Goal: Information Seeking & Learning: Learn about a topic

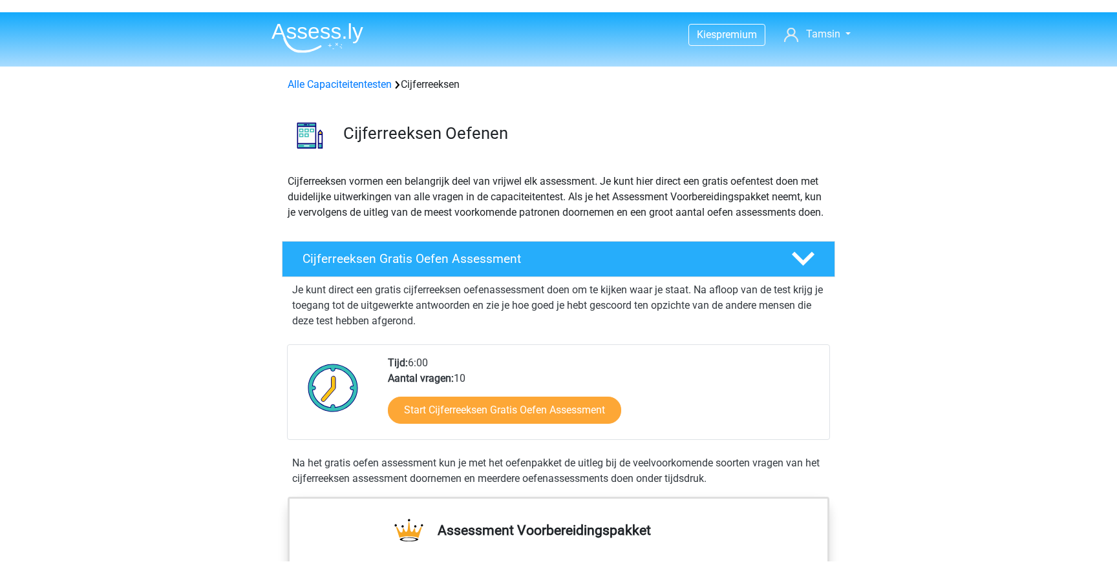
scroll to position [161, 0]
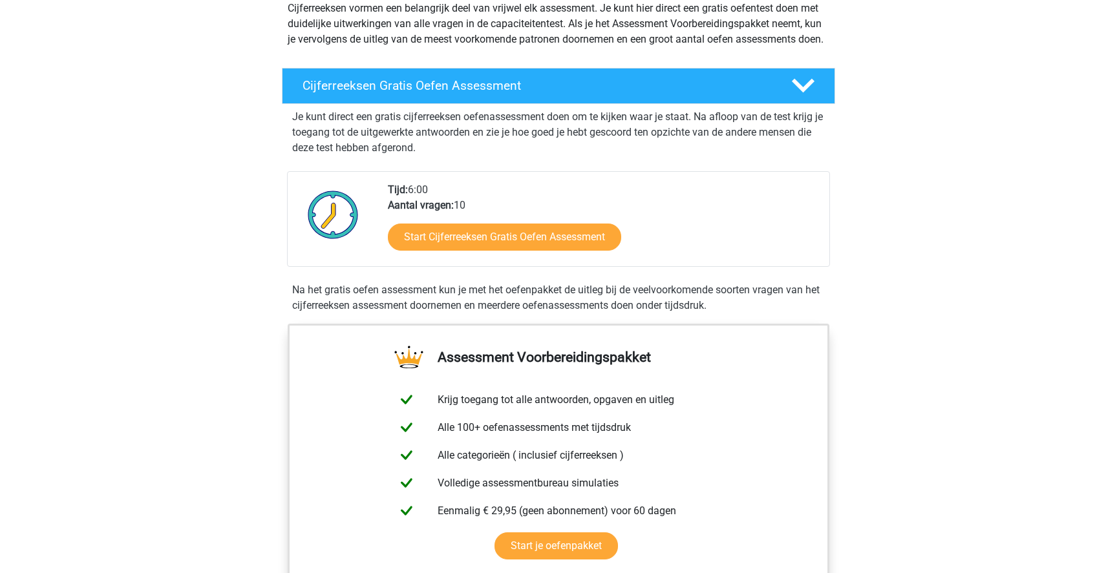
click at [807, 97] on icon at bounding box center [803, 85] width 23 height 23
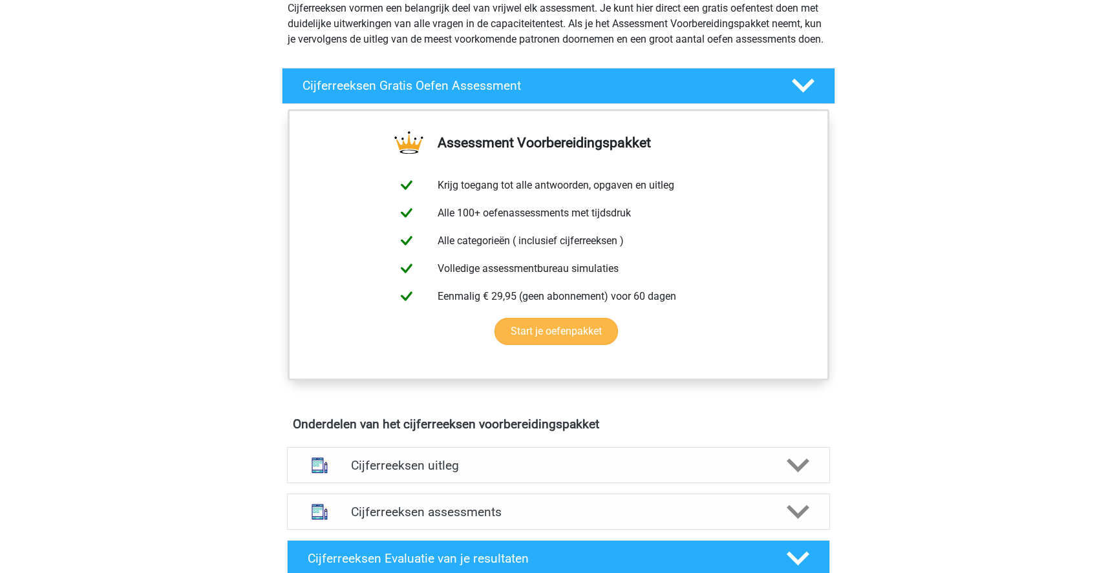
scroll to position [0, 0]
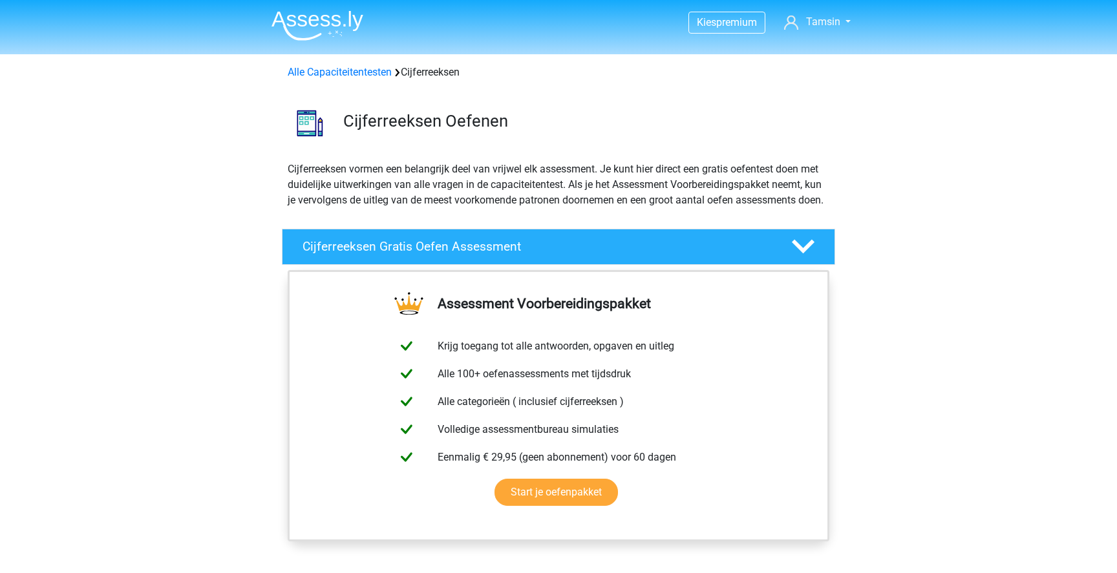
click at [334, 40] on img at bounding box center [318, 25] width 92 height 30
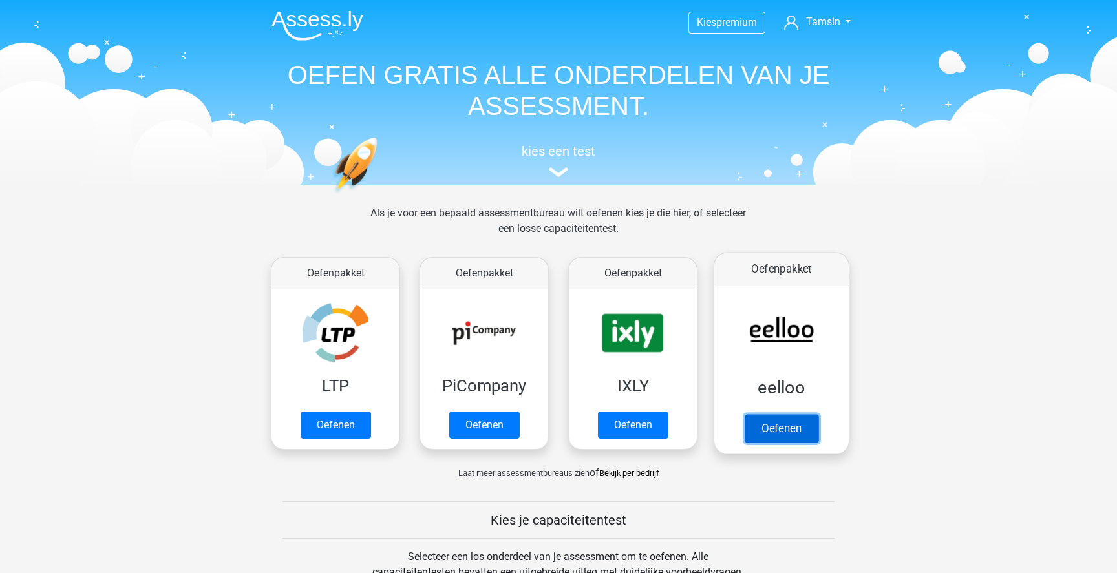
click at [779, 414] on link "Oefenen" at bounding box center [782, 428] width 74 height 28
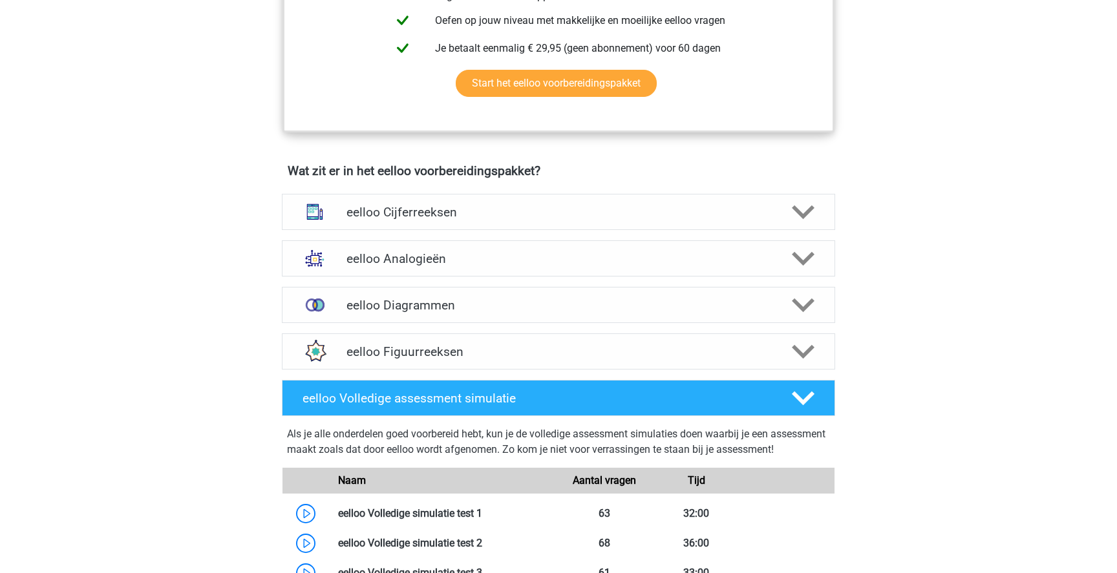
scroll to position [669, 0]
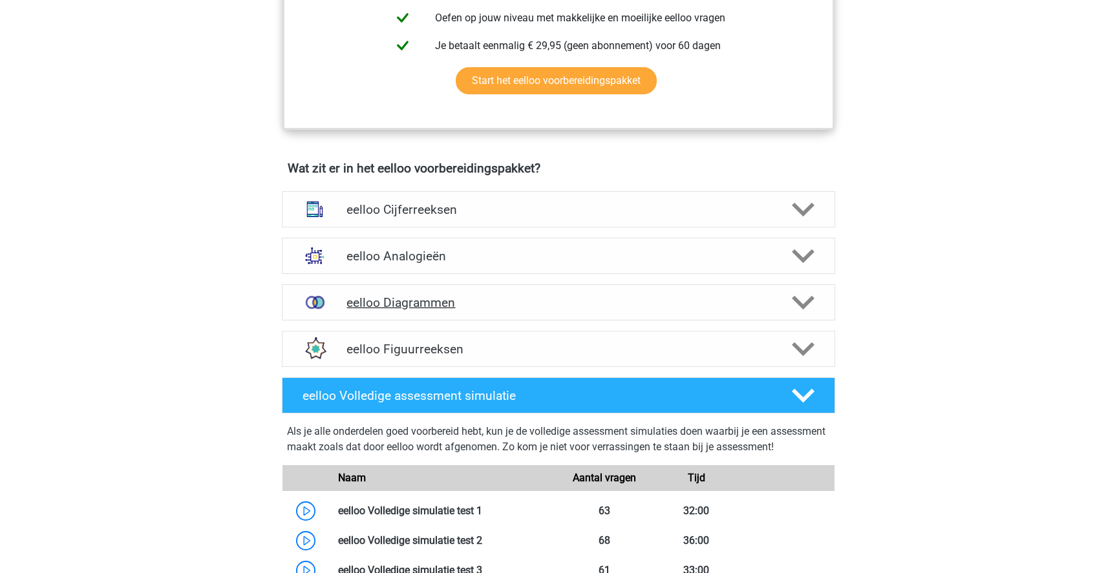
click at [356, 304] on h4 "eelloo Diagrammen" at bounding box center [557, 302] width 423 height 15
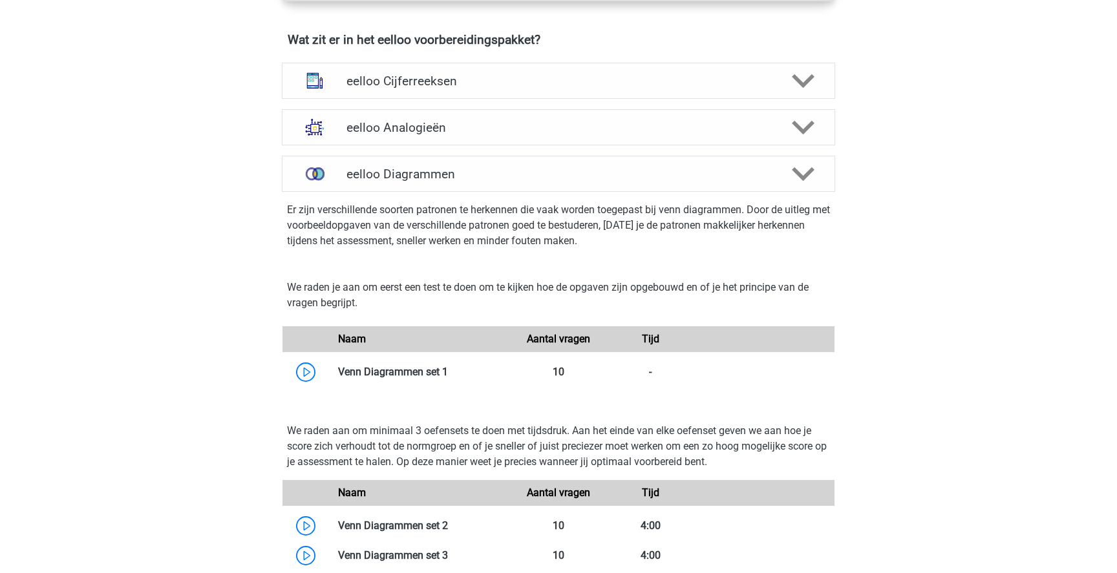
scroll to position [845, 0]
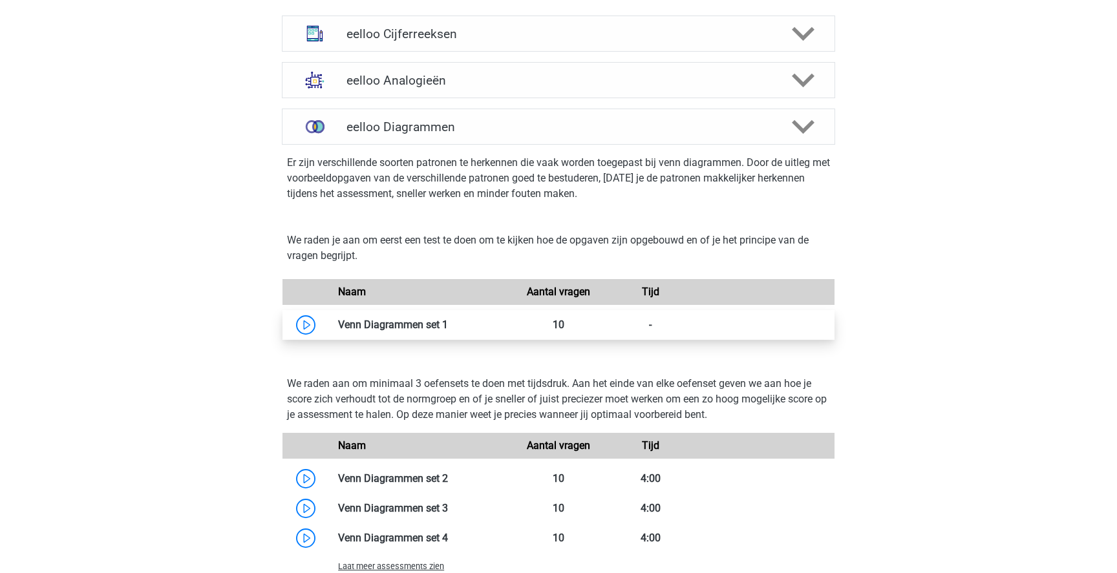
click at [448, 331] on link at bounding box center [448, 325] width 0 height 12
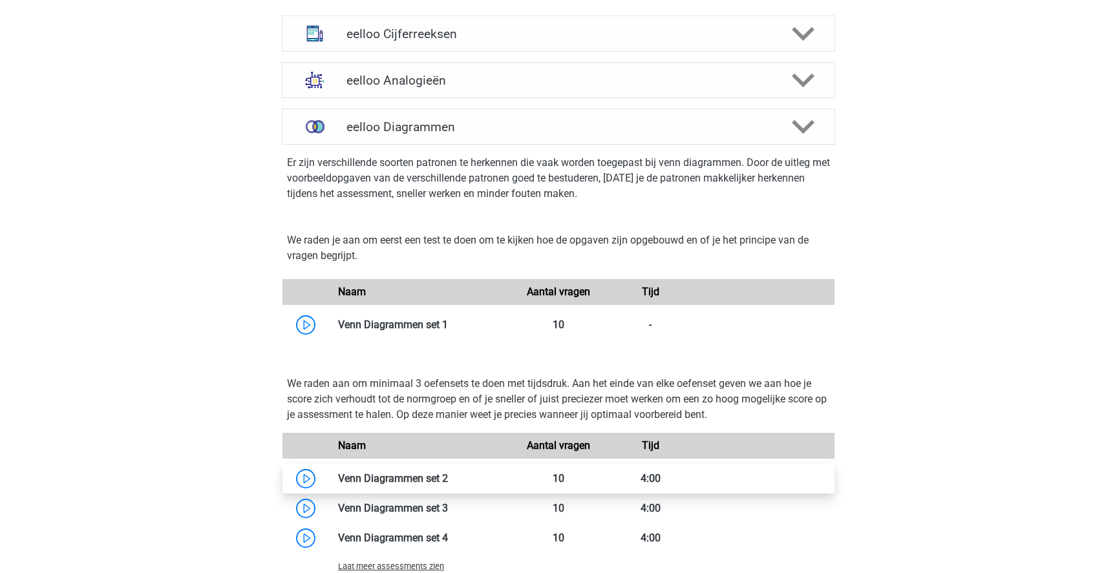
click at [448, 485] on link at bounding box center [448, 479] width 0 height 12
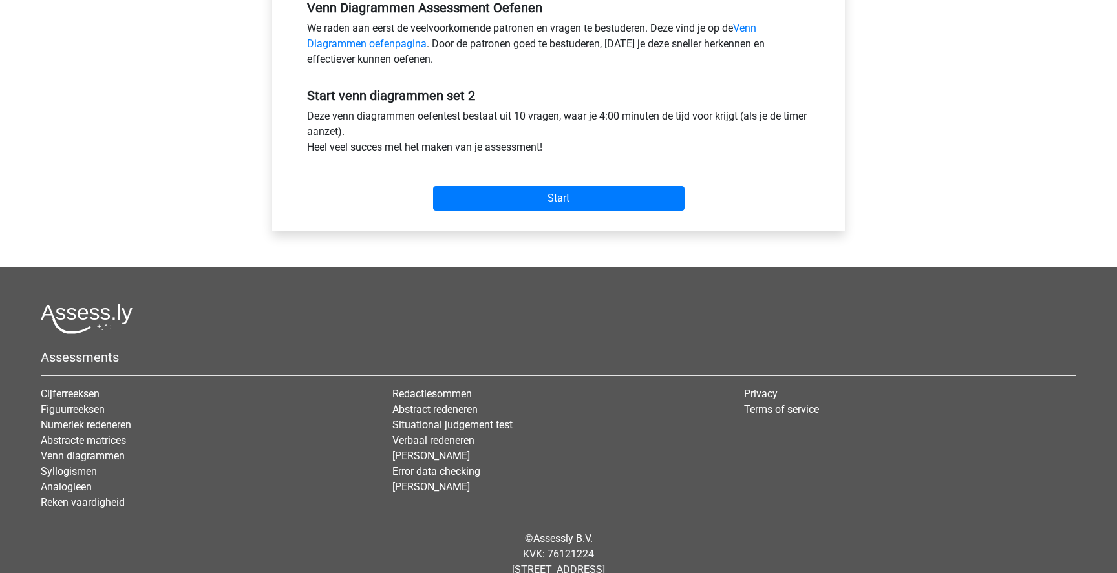
scroll to position [448, 0]
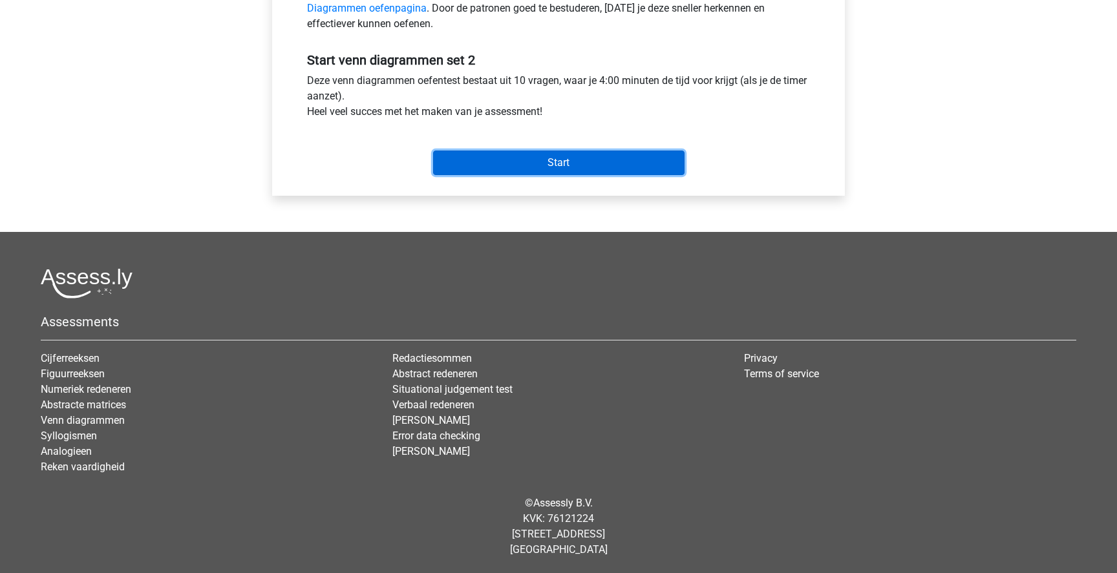
click at [614, 171] on input "Start" at bounding box center [558, 163] width 251 height 25
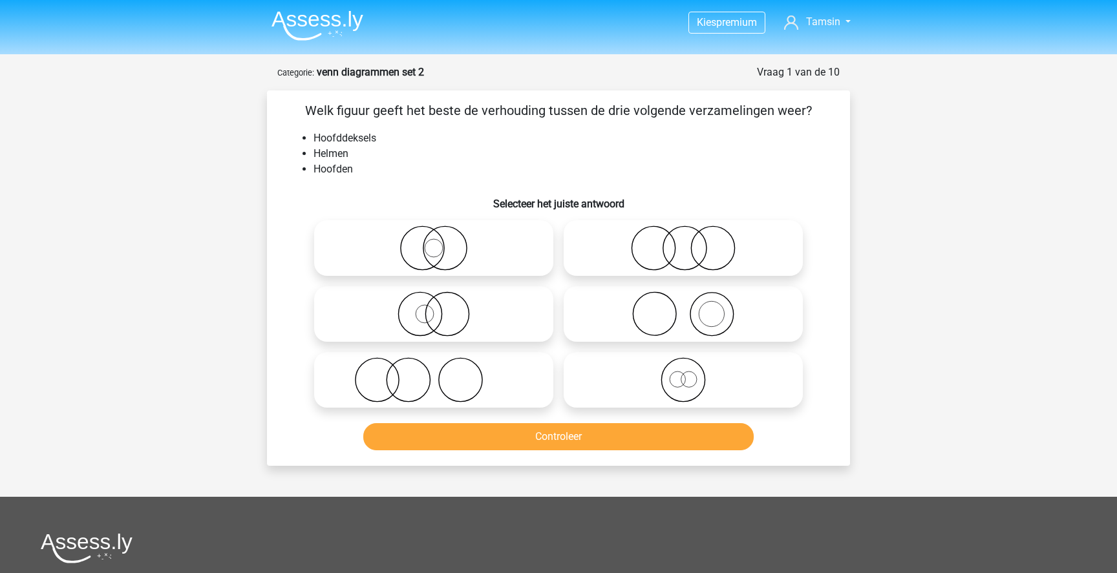
click at [696, 313] on icon at bounding box center [683, 314] width 229 height 45
click at [692, 308] on input "radio" at bounding box center [687, 303] width 8 height 8
radio input "true"
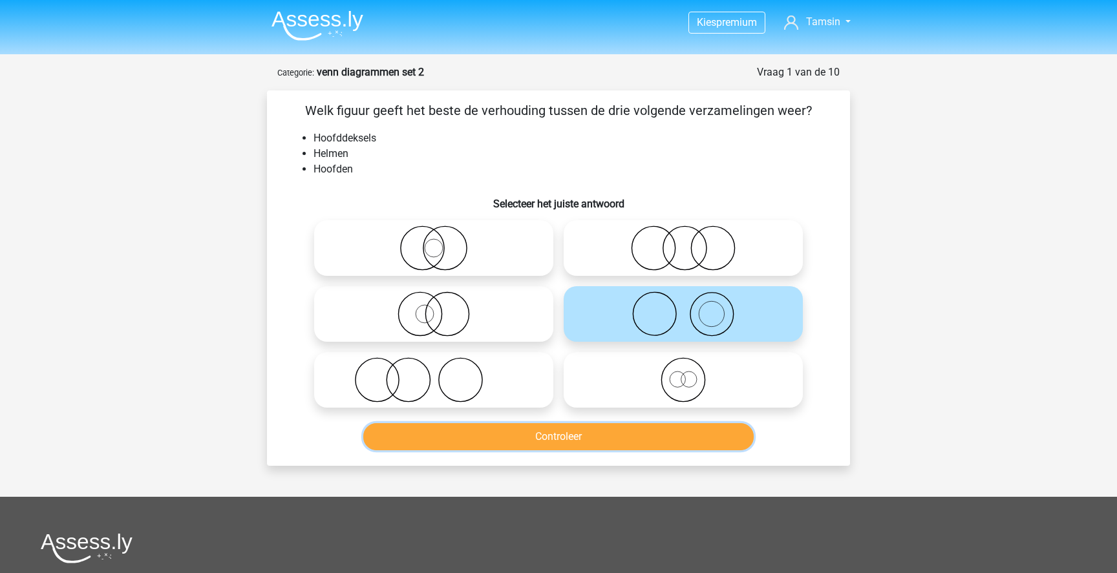
click at [623, 445] on button "Controleer" at bounding box center [558, 436] width 391 height 27
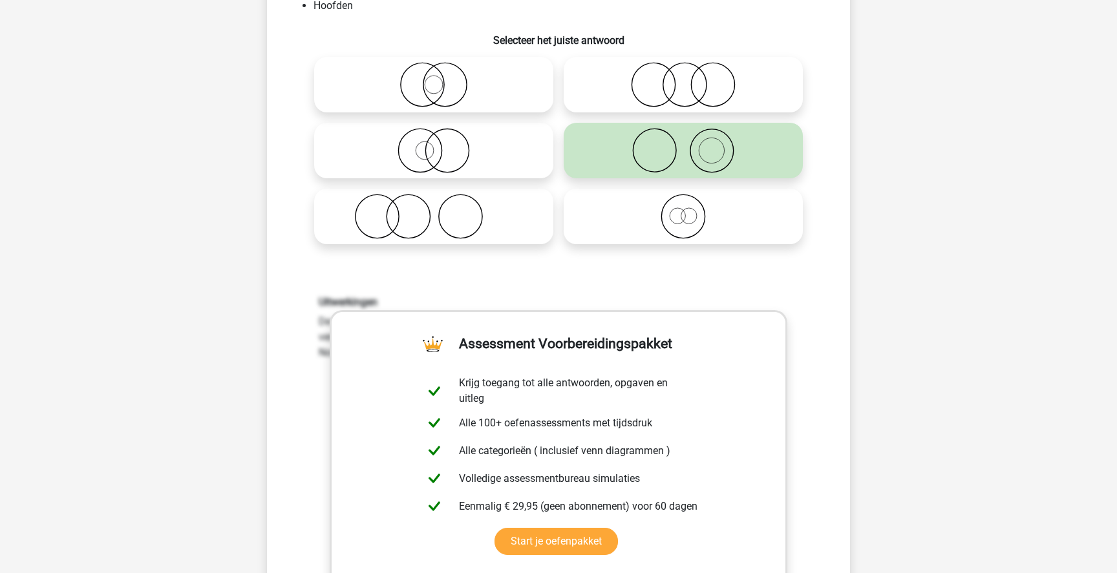
scroll to position [411, 0]
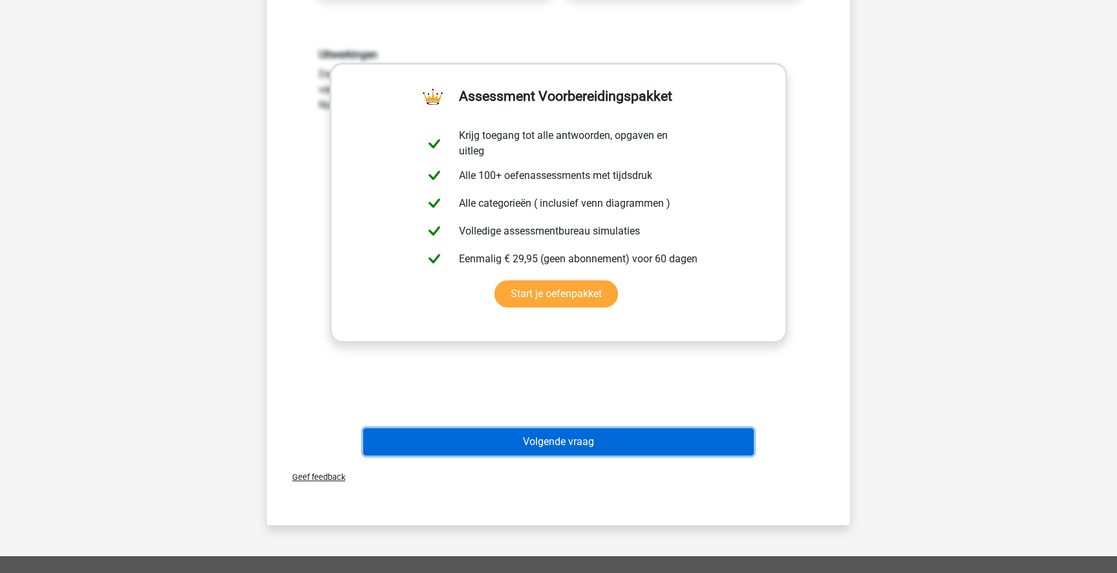
click at [698, 442] on button "Volgende vraag" at bounding box center [558, 442] width 391 height 27
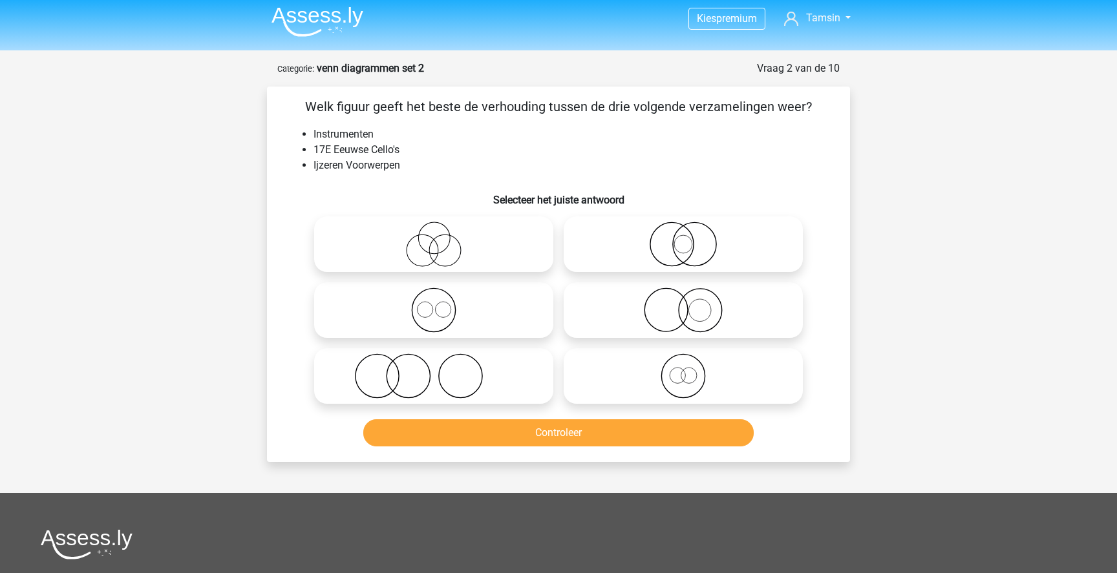
scroll to position [0, 0]
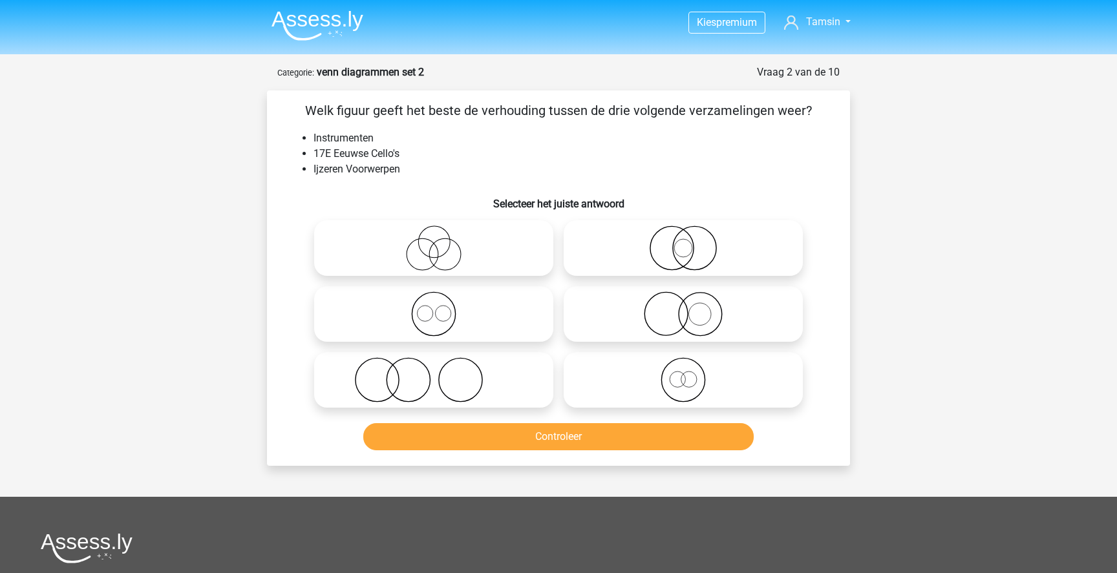
click at [730, 332] on icon at bounding box center [683, 314] width 229 height 45
click at [692, 308] on input "radio" at bounding box center [687, 303] width 8 height 8
radio input "true"
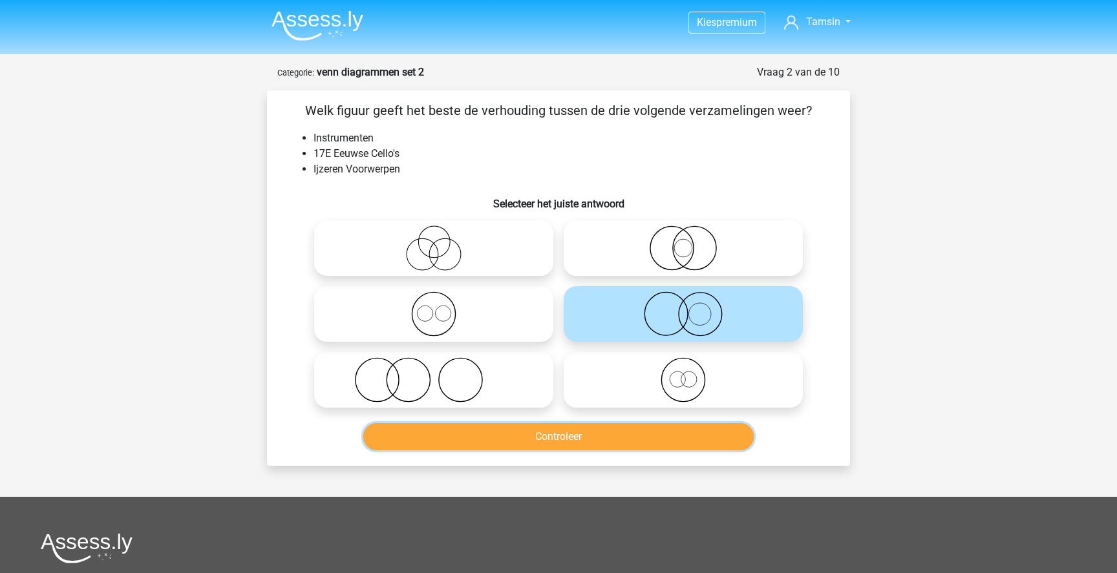
click at [657, 436] on button "Controleer" at bounding box center [558, 436] width 391 height 27
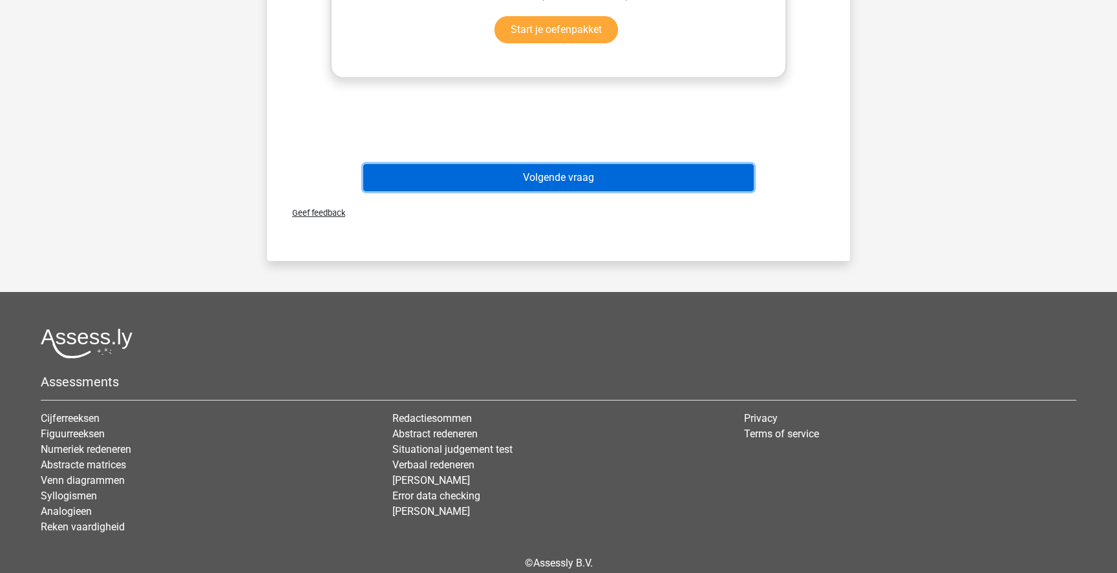
click at [708, 176] on button "Volgende vraag" at bounding box center [558, 177] width 391 height 27
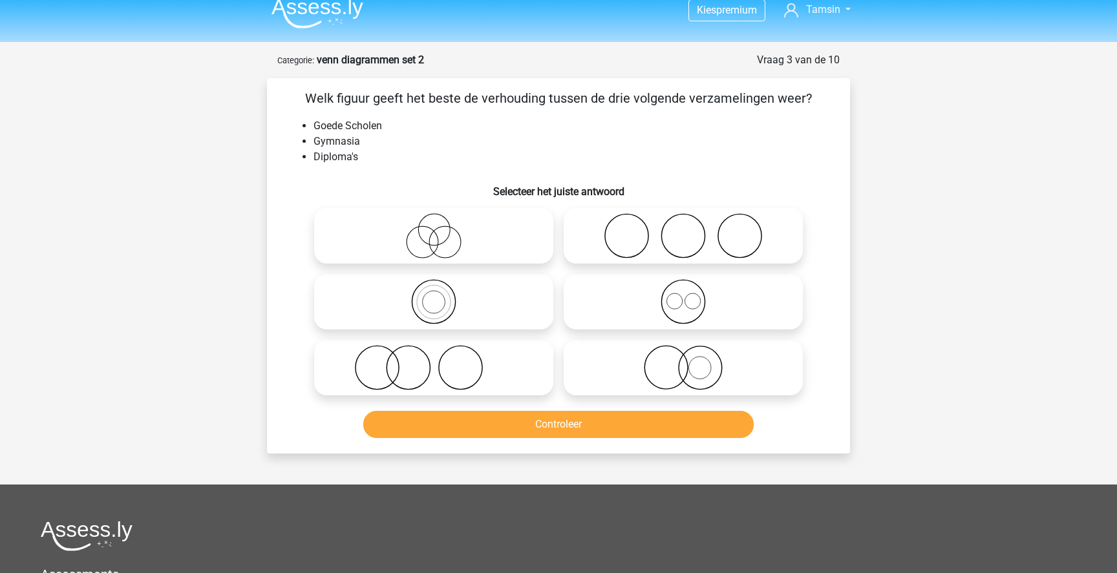
scroll to position [8, 0]
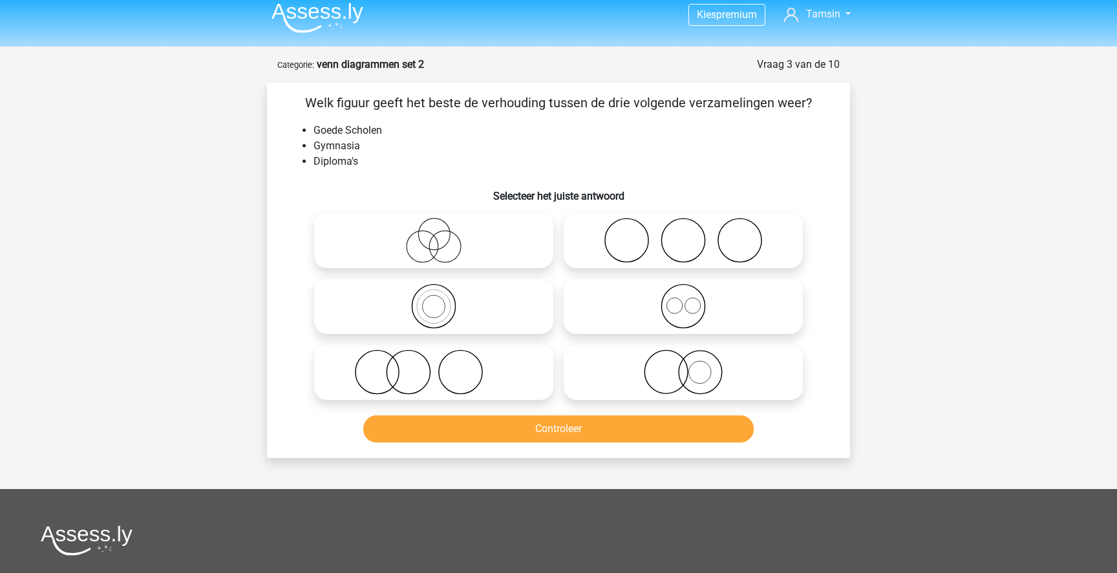
click at [473, 384] on icon at bounding box center [433, 372] width 229 height 45
click at [442, 366] on input "radio" at bounding box center [438, 361] width 8 height 8
radio input "true"
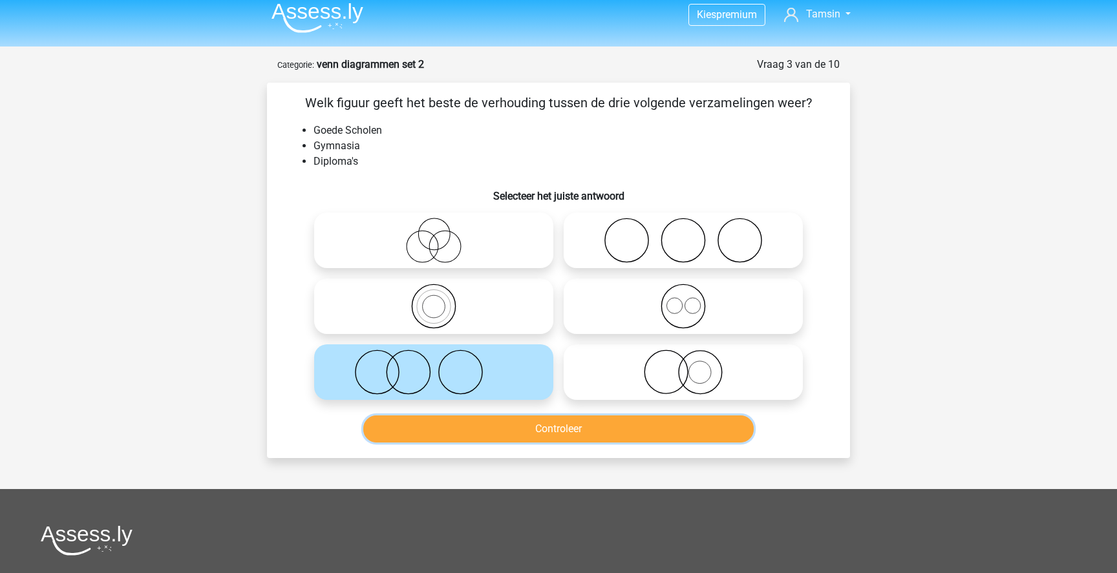
click at [491, 436] on button "Controleer" at bounding box center [558, 429] width 391 height 27
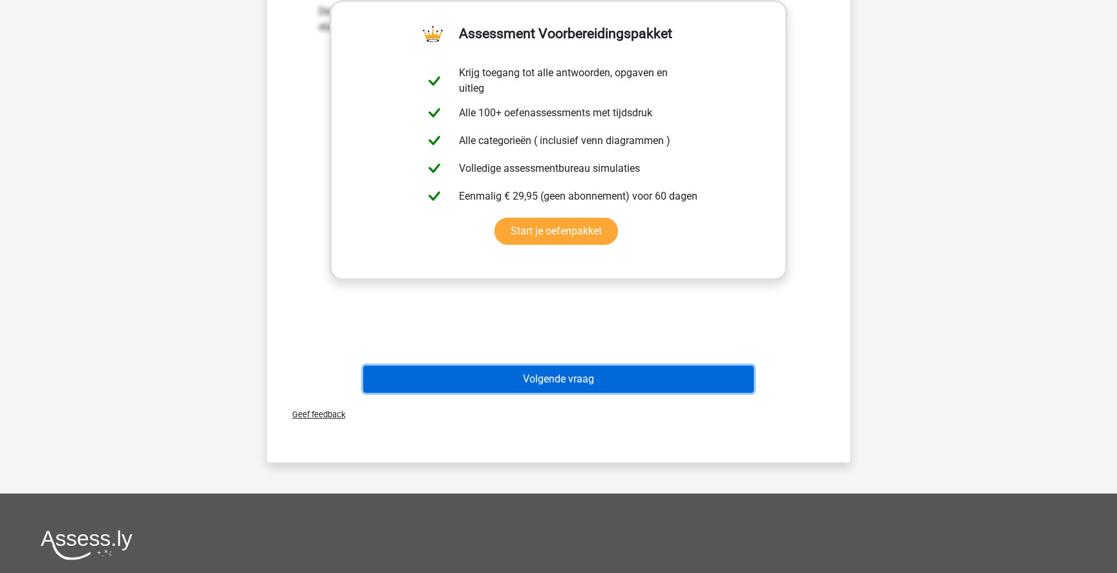
click at [657, 384] on button "Volgende vraag" at bounding box center [558, 379] width 391 height 27
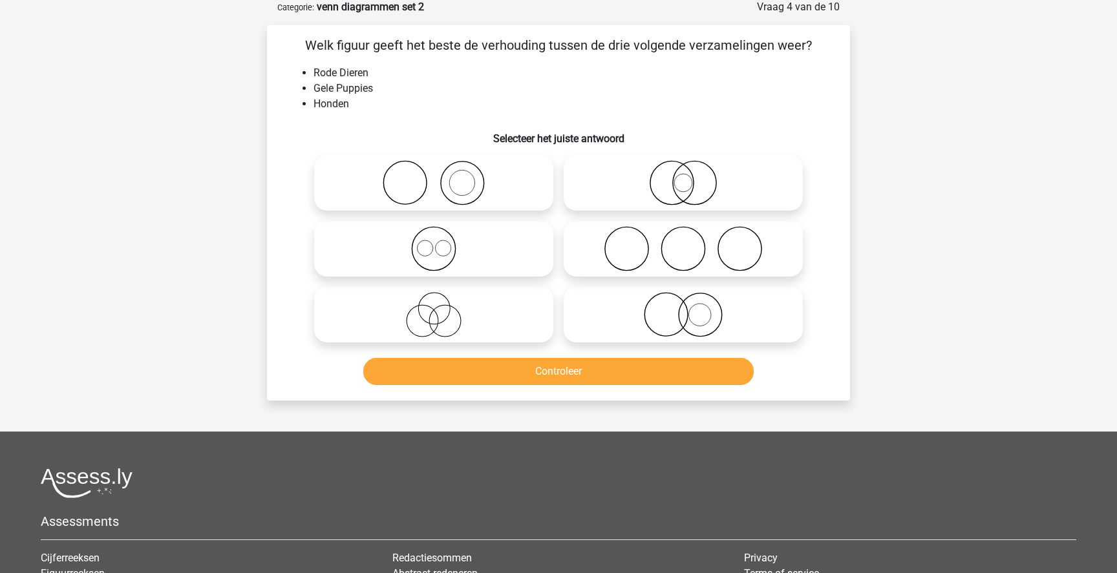
scroll to position [65, 0]
drag, startPoint x: 771, startPoint y: 325, endPoint x: 774, endPoint y: 379, distance: 54.4
click at [774, 379] on div "Welk figuur geeft het beste de verhouding tussen de drie volgende verzamelingen…" at bounding box center [558, 213] width 573 height 355
click at [727, 204] on icon at bounding box center [683, 183] width 229 height 45
click at [692, 177] on input "radio" at bounding box center [687, 173] width 8 height 8
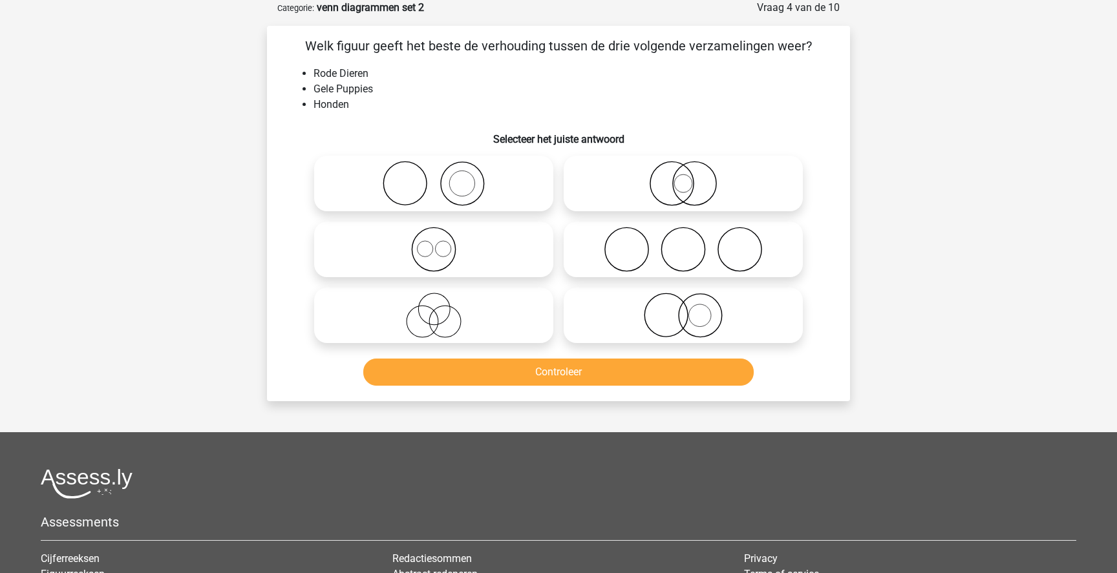
radio input "true"
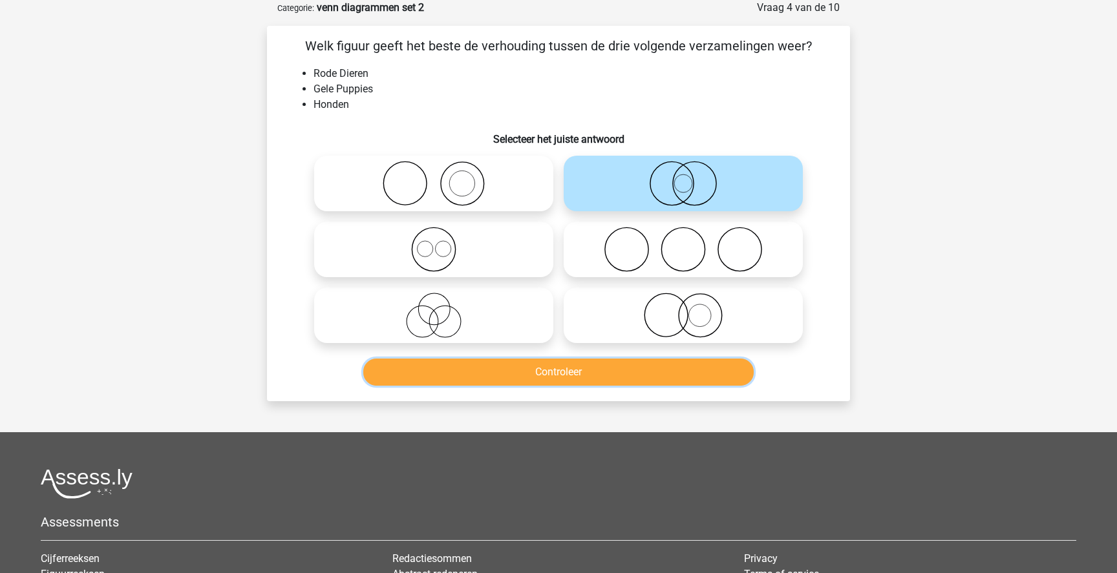
click at [629, 369] on button "Controleer" at bounding box center [558, 372] width 391 height 27
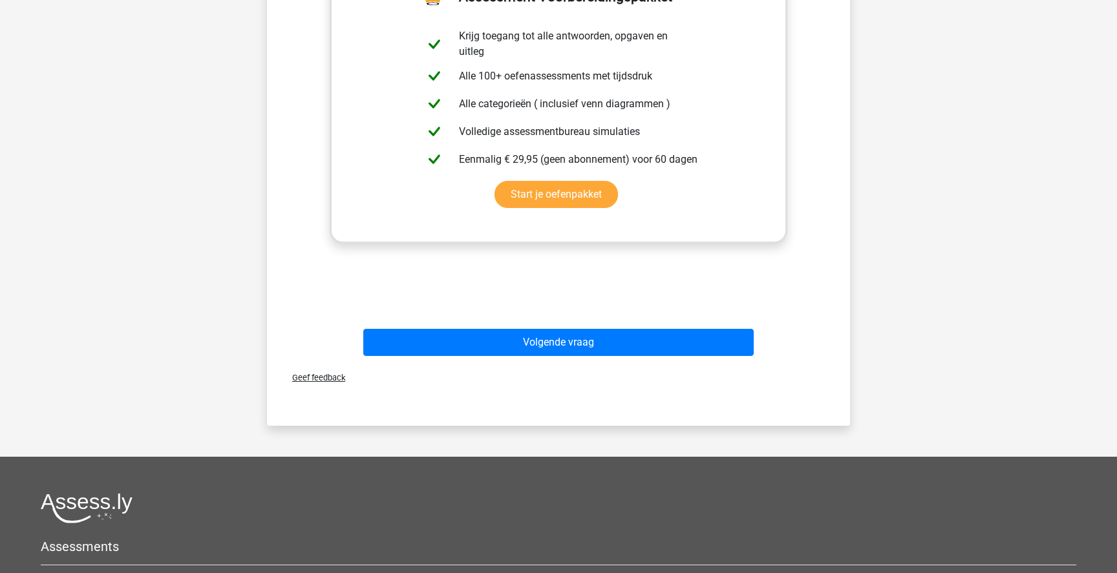
scroll to position [611, 0]
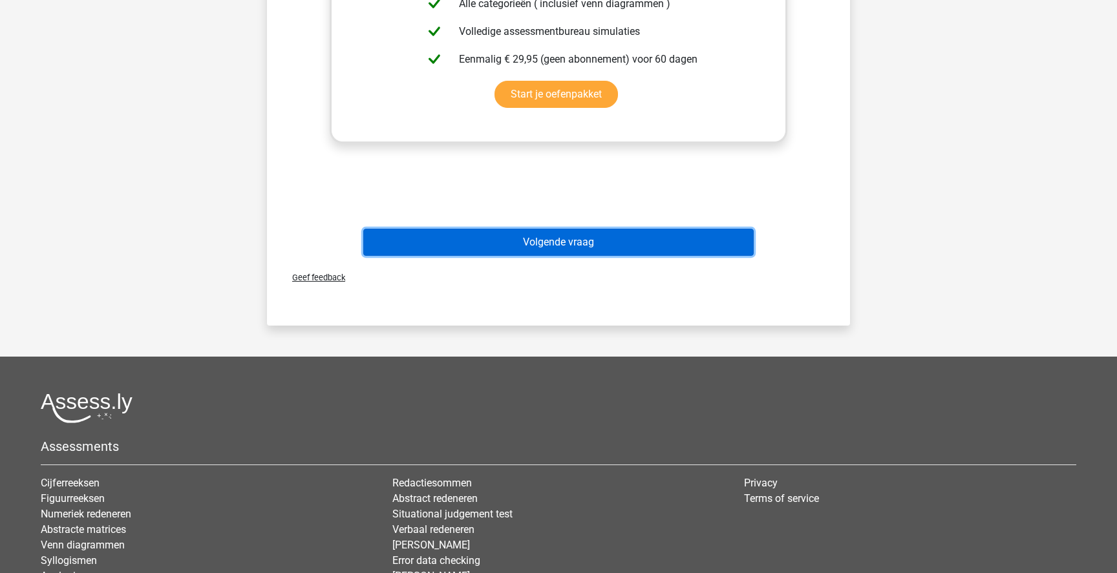
click at [676, 242] on button "Volgende vraag" at bounding box center [558, 242] width 391 height 27
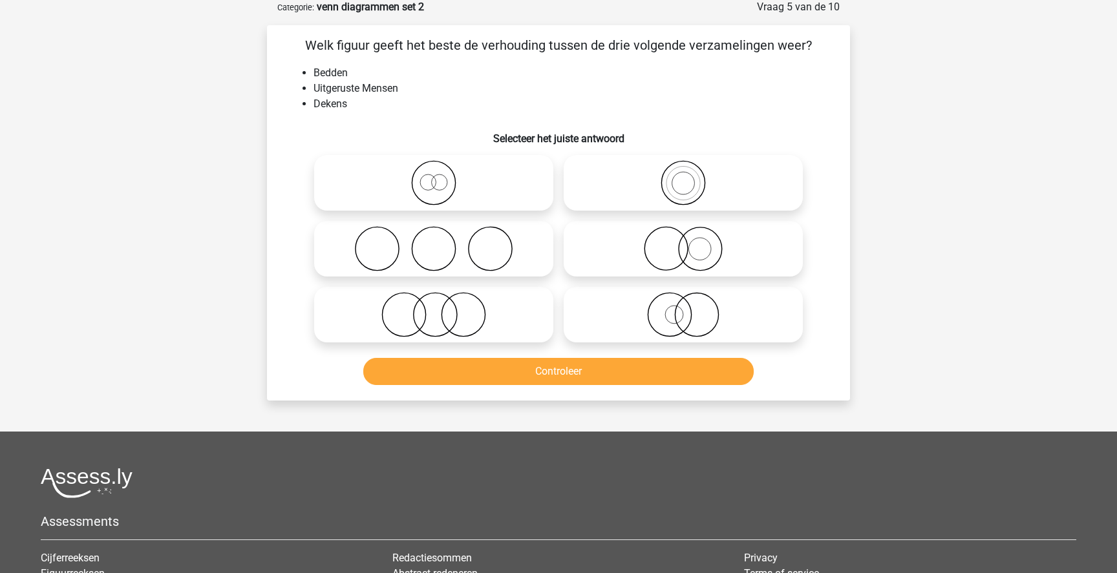
scroll to position [65, 0]
click at [449, 250] on icon at bounding box center [433, 249] width 229 height 45
click at [442, 243] on input "radio" at bounding box center [438, 239] width 8 height 8
radio input "true"
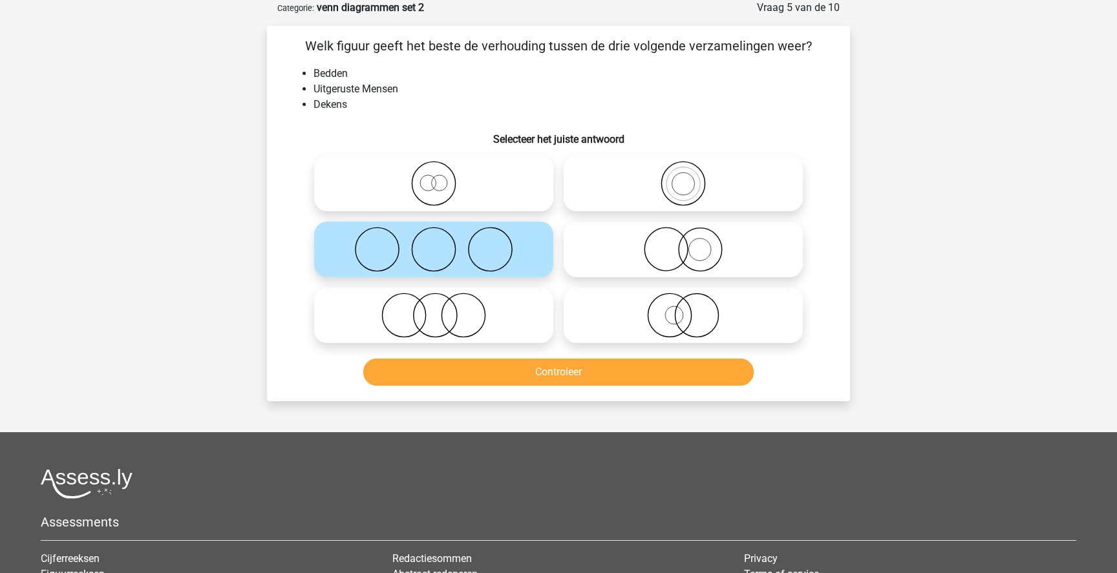
click at [498, 386] on div "Controleer" at bounding box center [558, 375] width 499 height 32
click at [515, 374] on button "Controleer" at bounding box center [558, 372] width 391 height 27
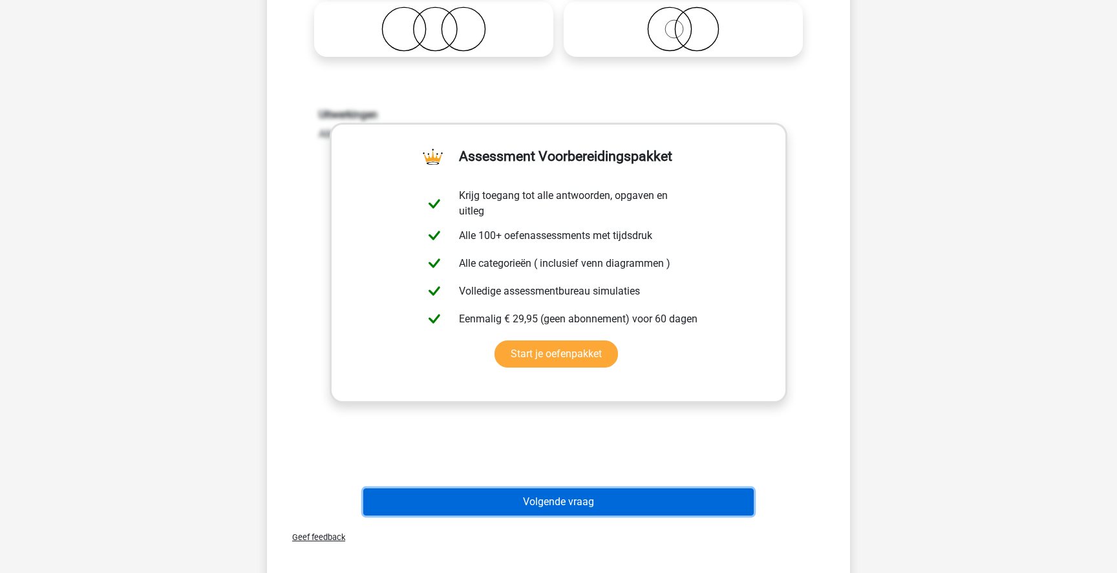
click at [518, 493] on button "Volgende vraag" at bounding box center [558, 502] width 391 height 27
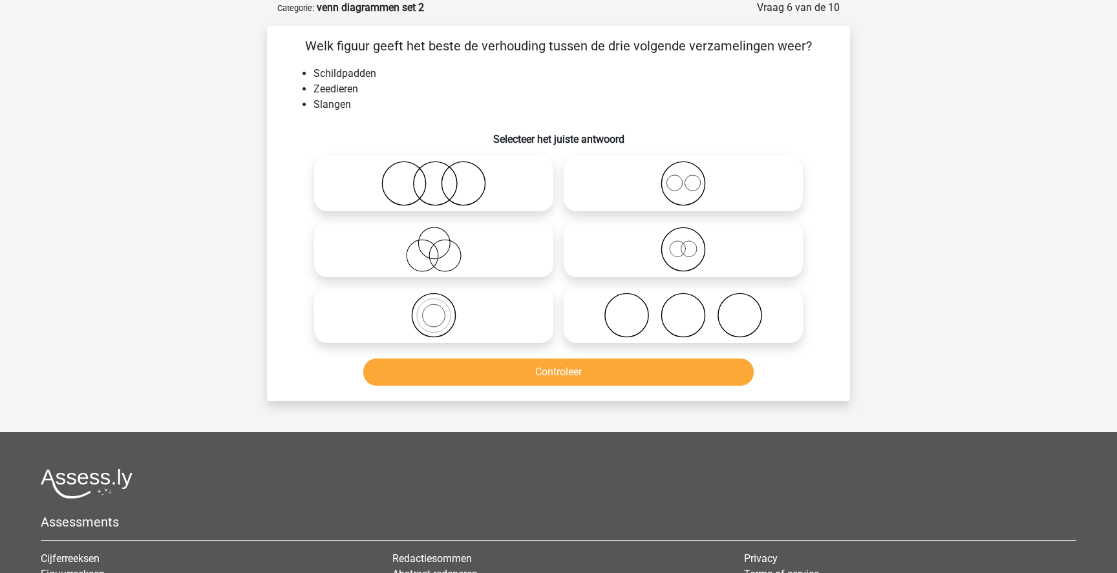
click at [504, 197] on icon at bounding box center [433, 183] width 229 height 45
click at [442, 177] on input "radio" at bounding box center [438, 173] width 8 height 8
radio input "true"
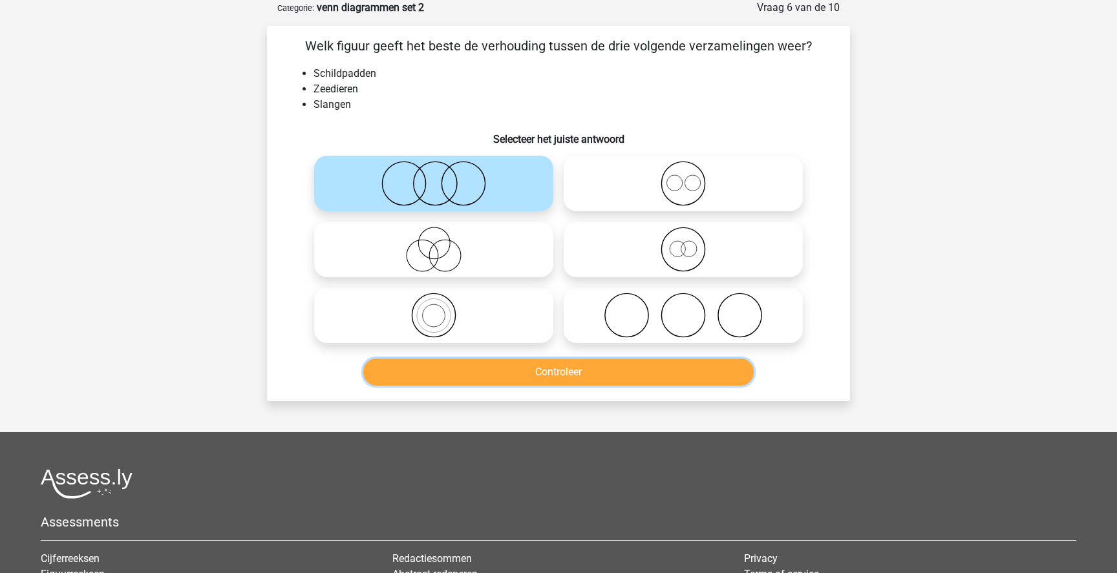
click at [537, 376] on button "Controleer" at bounding box center [558, 372] width 391 height 27
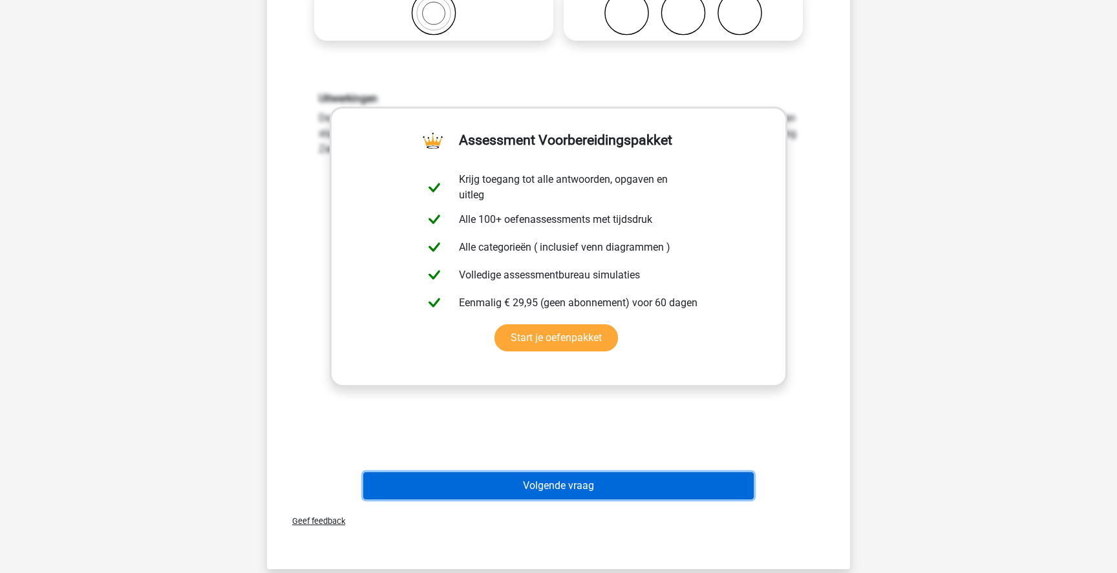
click at [550, 486] on button "Volgende vraag" at bounding box center [558, 486] width 391 height 27
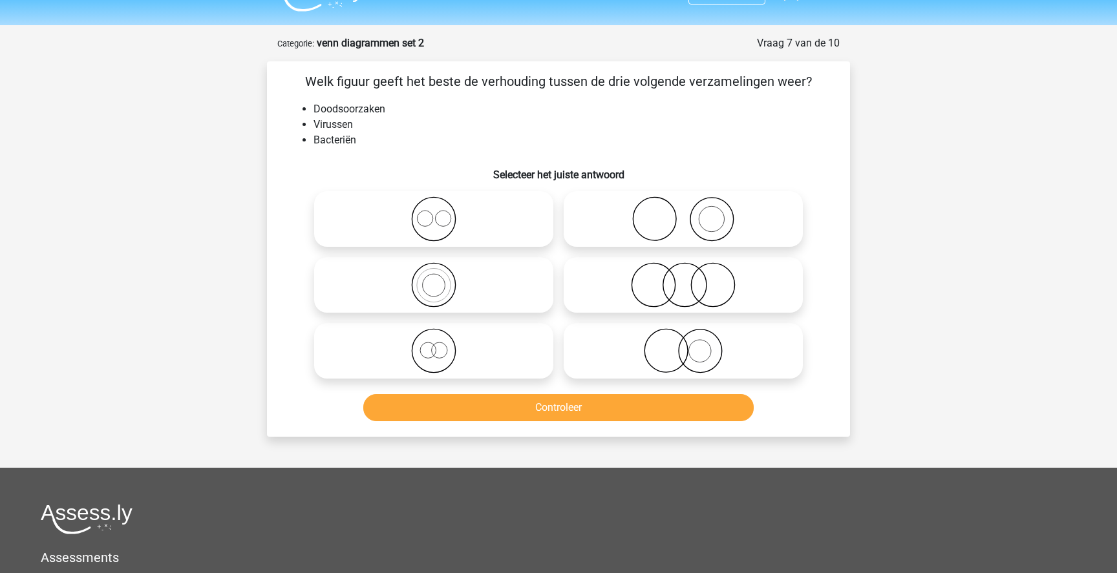
scroll to position [0, 0]
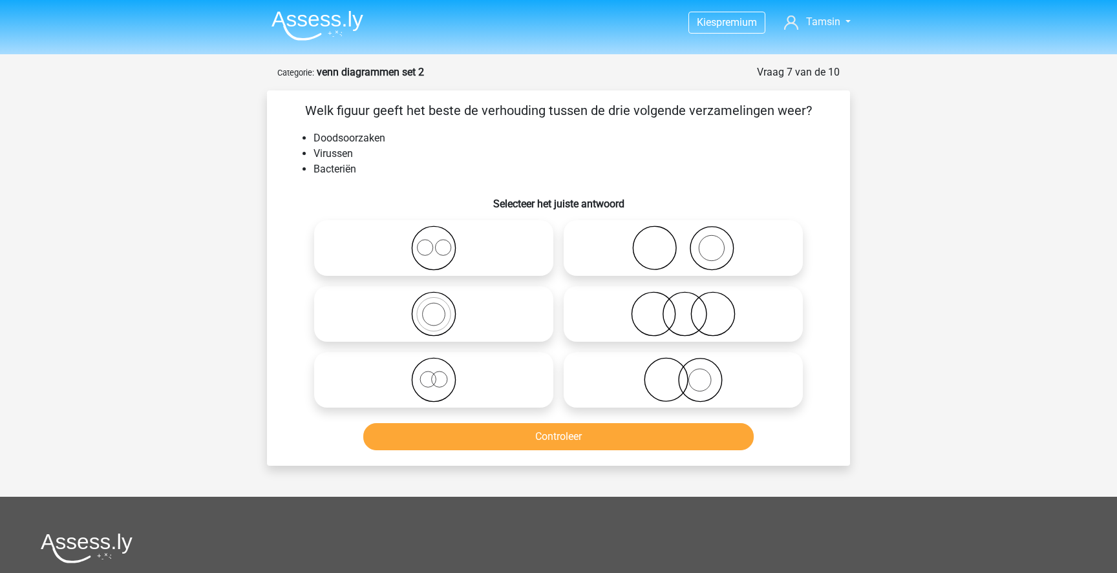
click at [610, 437] on button "Controleer" at bounding box center [558, 436] width 391 height 27
click at [698, 309] on icon at bounding box center [683, 314] width 229 height 45
click at [692, 308] on input "radio" at bounding box center [687, 303] width 8 height 8
radio input "true"
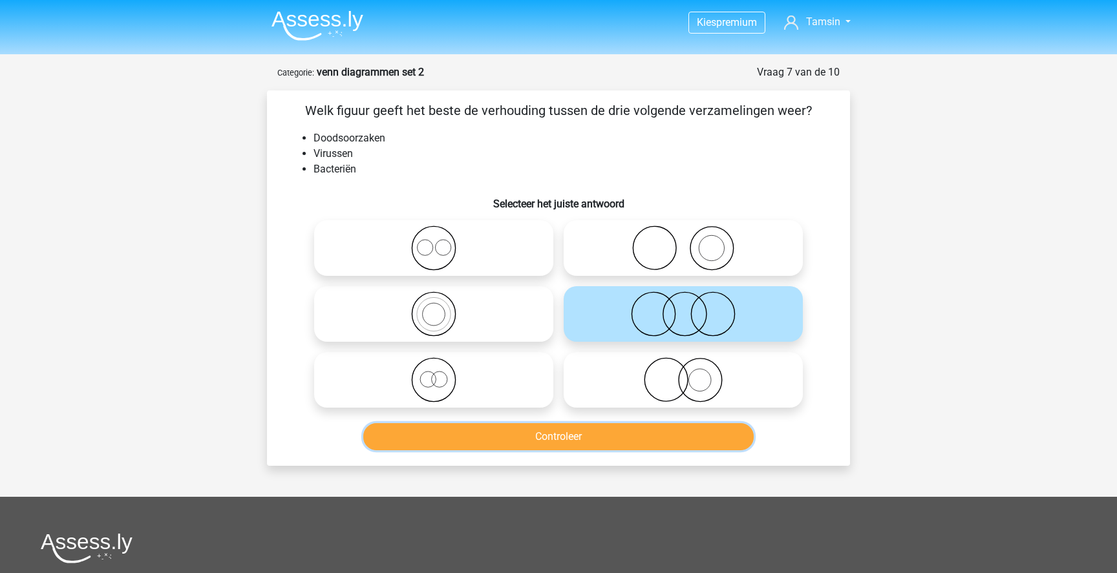
click at [654, 430] on button "Controleer" at bounding box center [558, 436] width 391 height 27
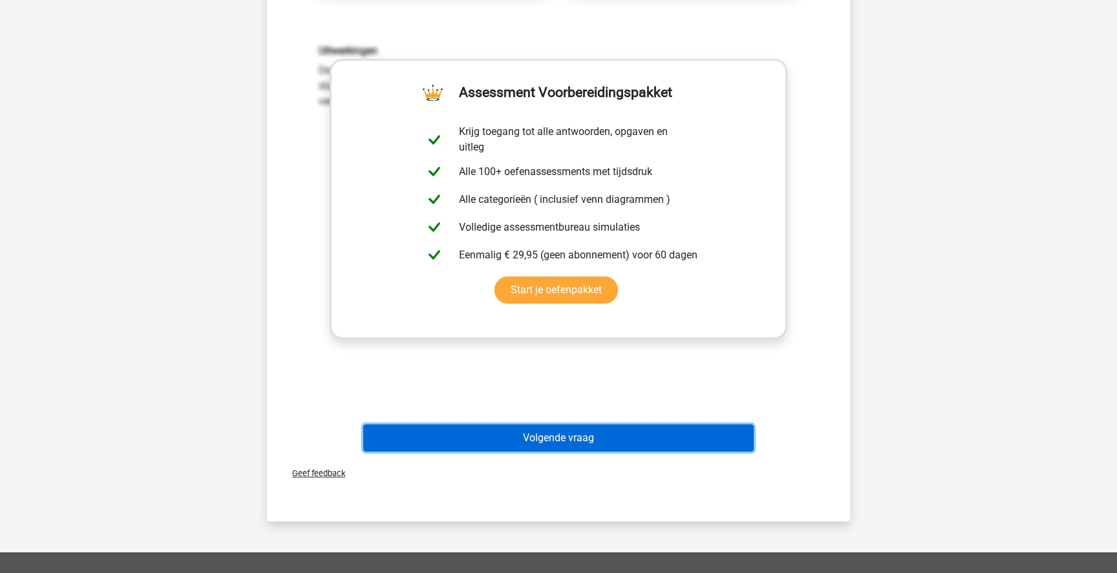
click at [672, 447] on button "Volgende vraag" at bounding box center [558, 438] width 391 height 27
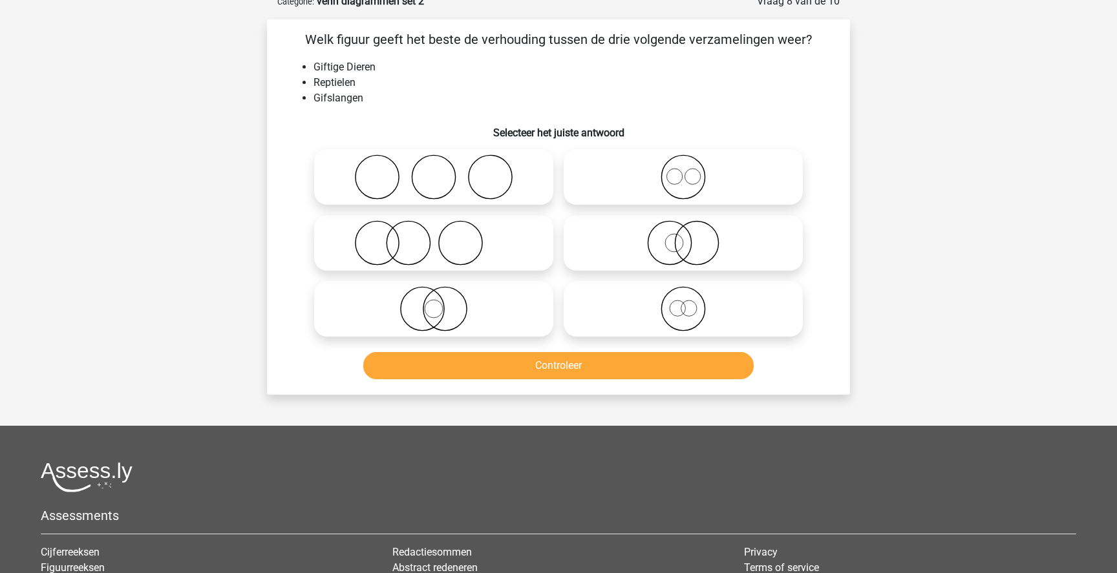
scroll to position [65, 0]
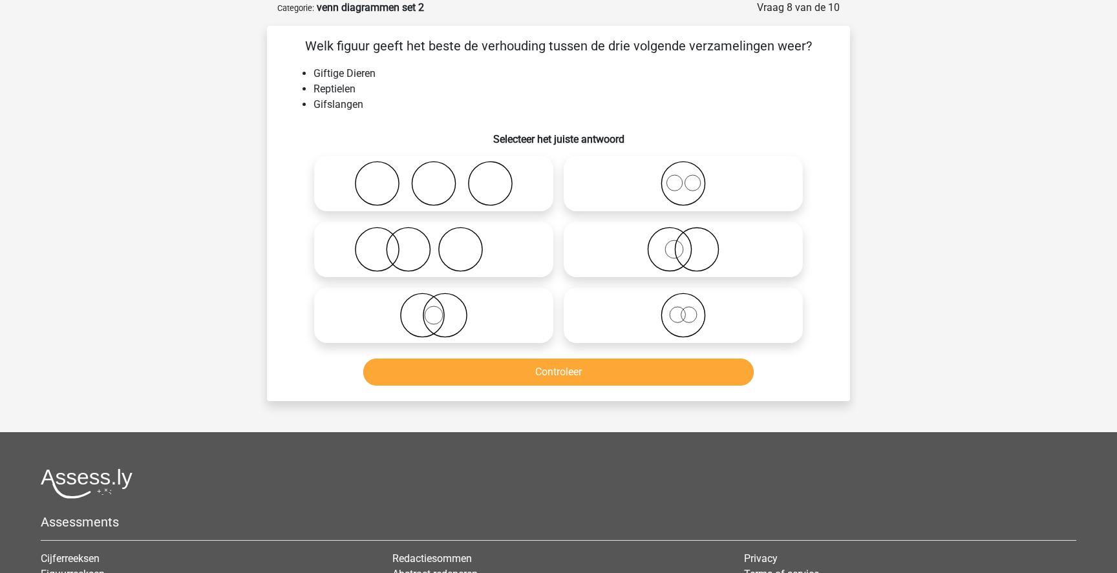
click at [513, 306] on icon at bounding box center [433, 315] width 229 height 45
click at [442, 306] on input "radio" at bounding box center [438, 305] width 8 height 8
radio input "true"
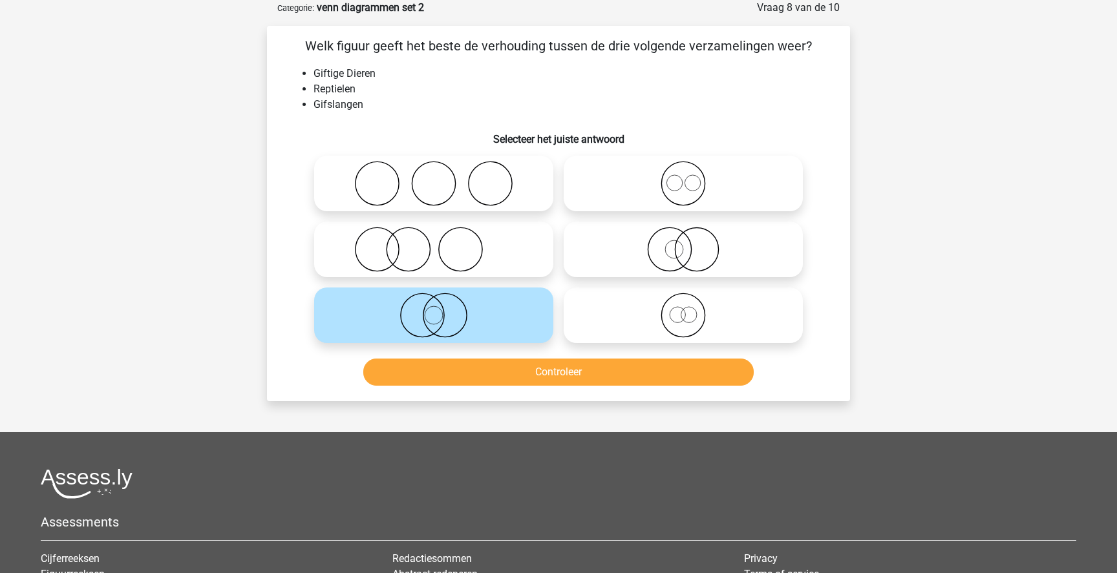
click at [693, 256] on icon at bounding box center [683, 249] width 229 height 45
click at [692, 243] on input "radio" at bounding box center [687, 239] width 8 height 8
radio input "true"
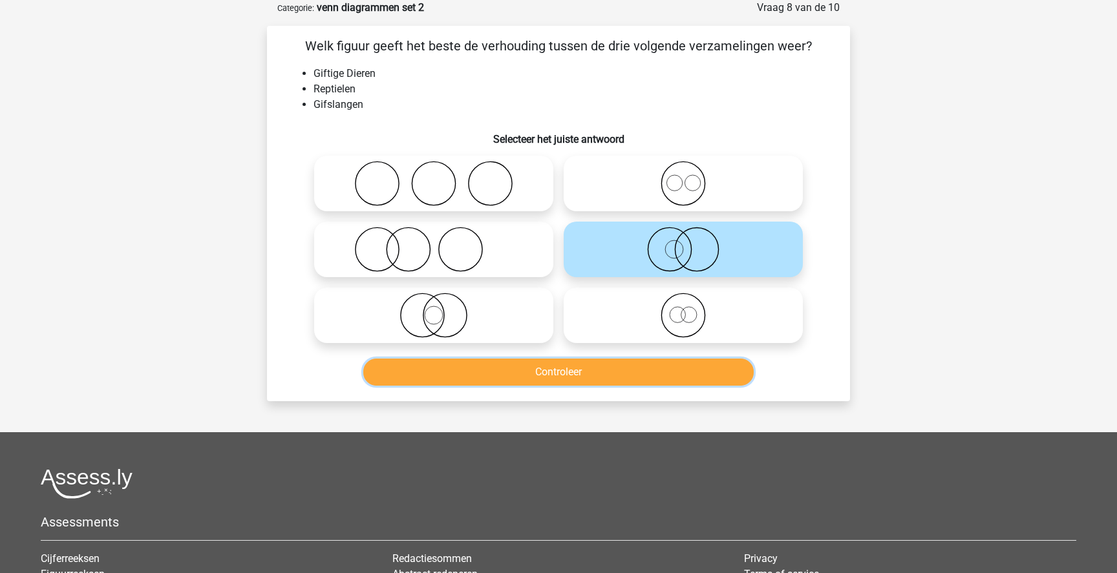
click at [643, 379] on button "Controleer" at bounding box center [558, 372] width 391 height 27
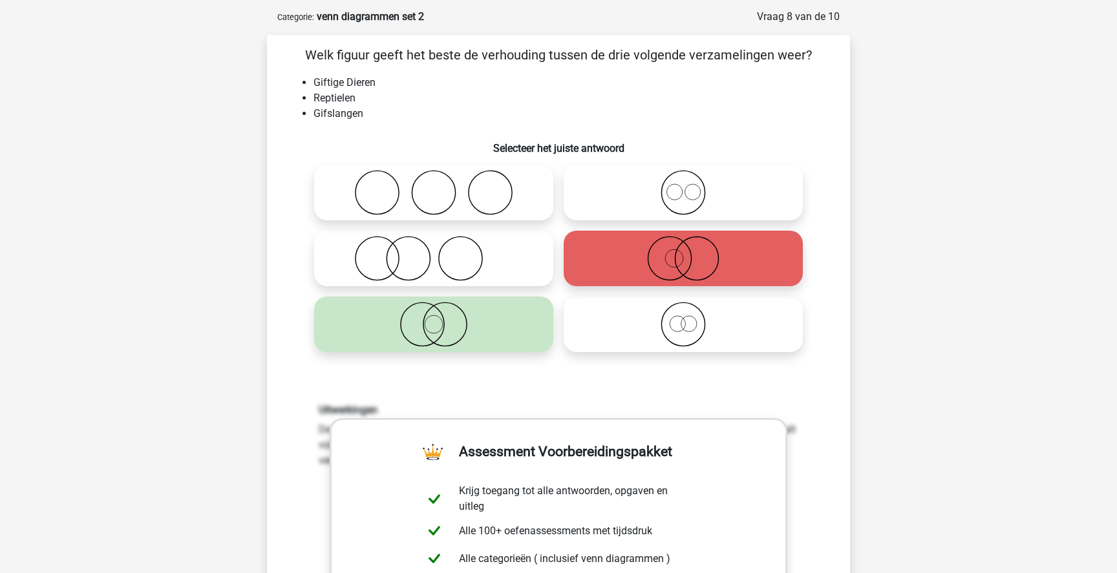
scroll to position [64, 0]
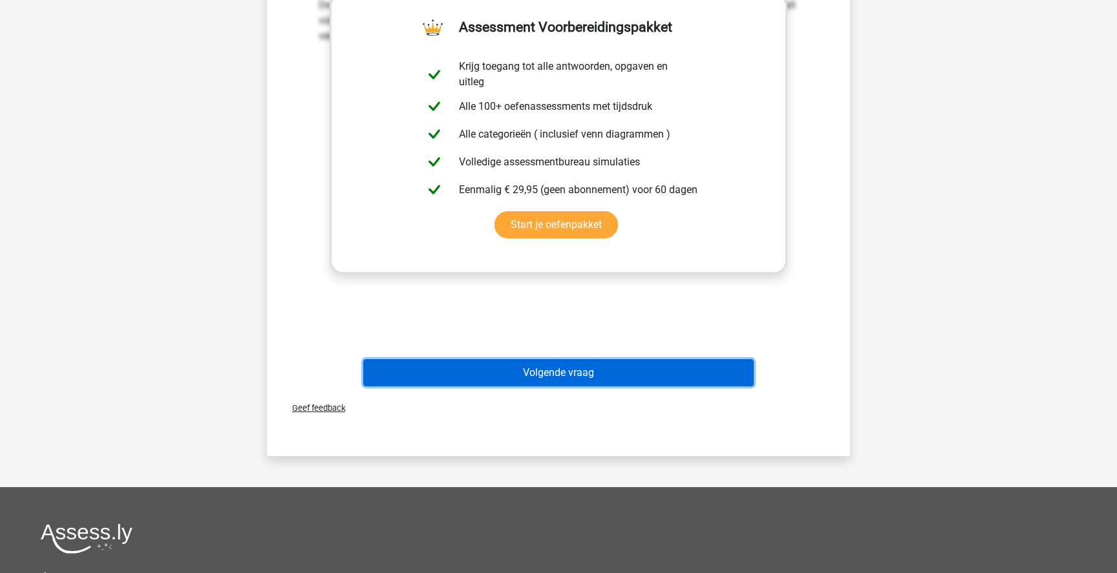
click at [593, 378] on button "Volgende vraag" at bounding box center [558, 372] width 391 height 27
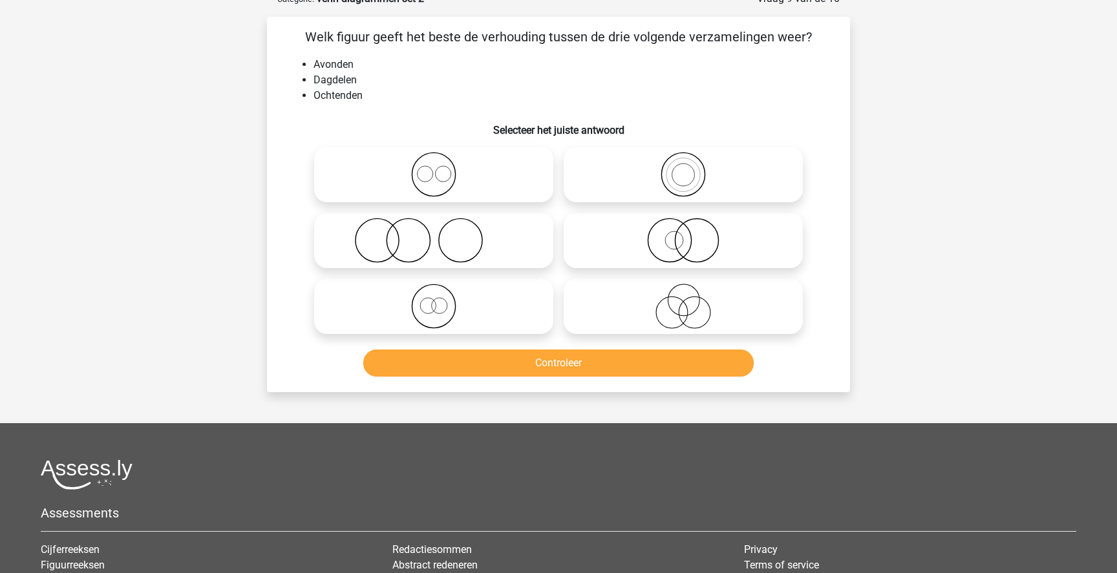
scroll to position [65, 0]
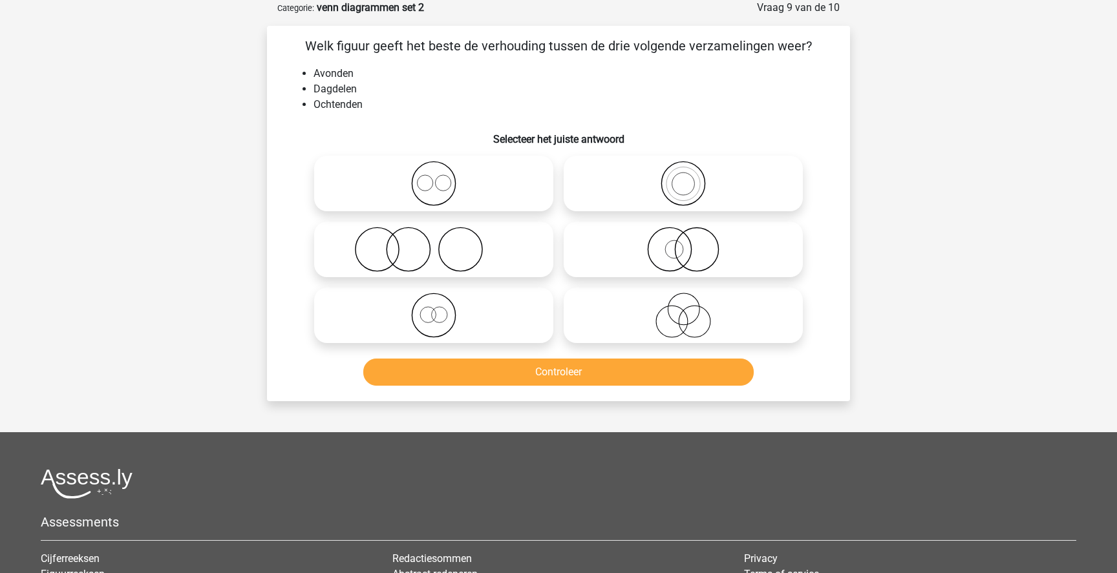
click at [519, 200] on icon at bounding box center [433, 183] width 229 height 45
click at [442, 177] on input "radio" at bounding box center [438, 173] width 8 height 8
radio input "true"
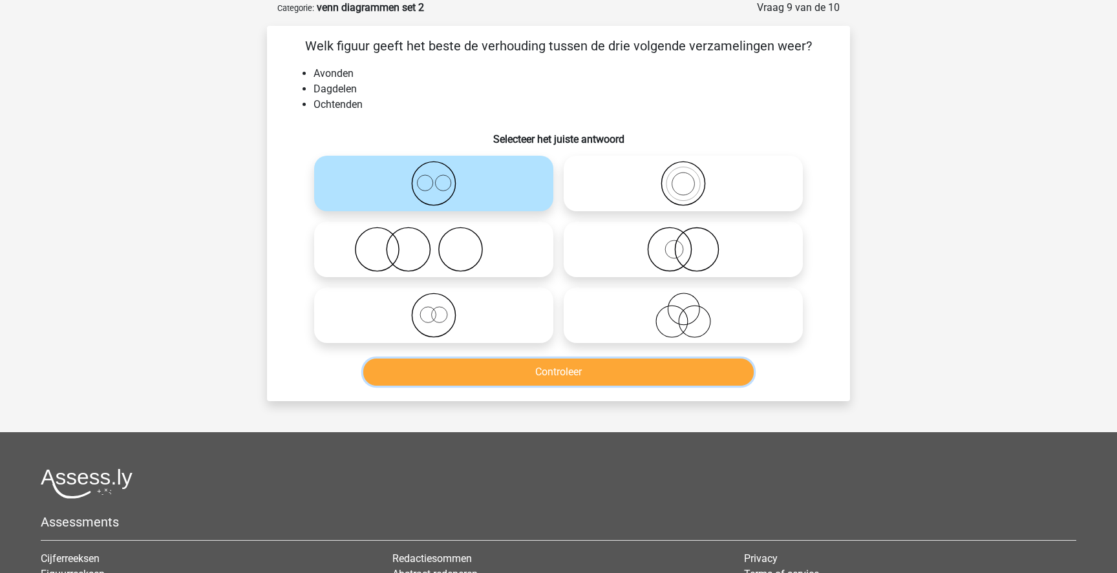
click at [551, 369] on button "Controleer" at bounding box center [558, 372] width 391 height 27
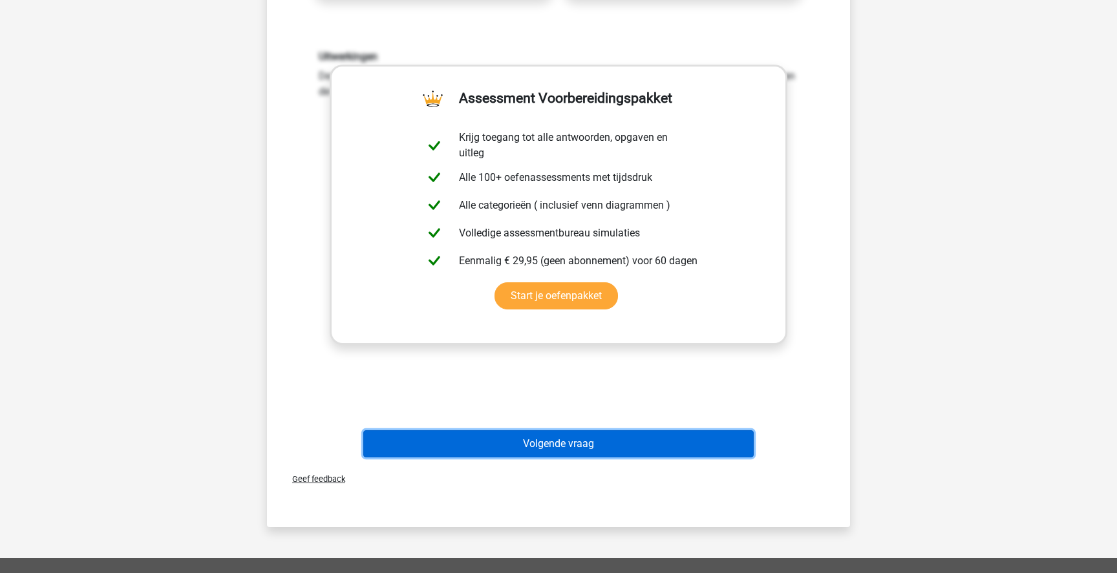
click at [579, 447] on button "Volgende vraag" at bounding box center [558, 444] width 391 height 27
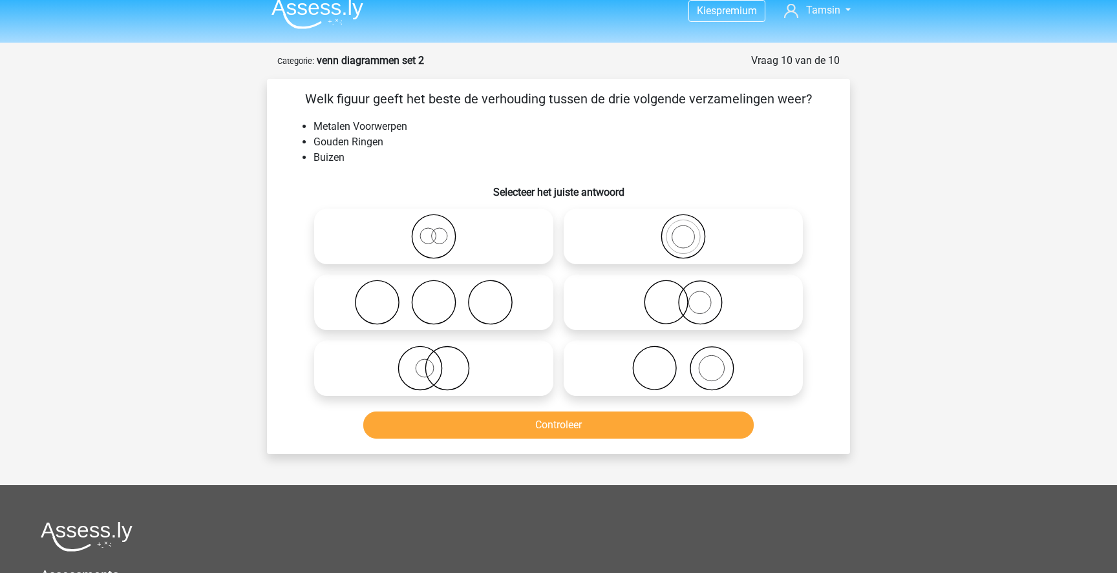
scroll to position [0, 0]
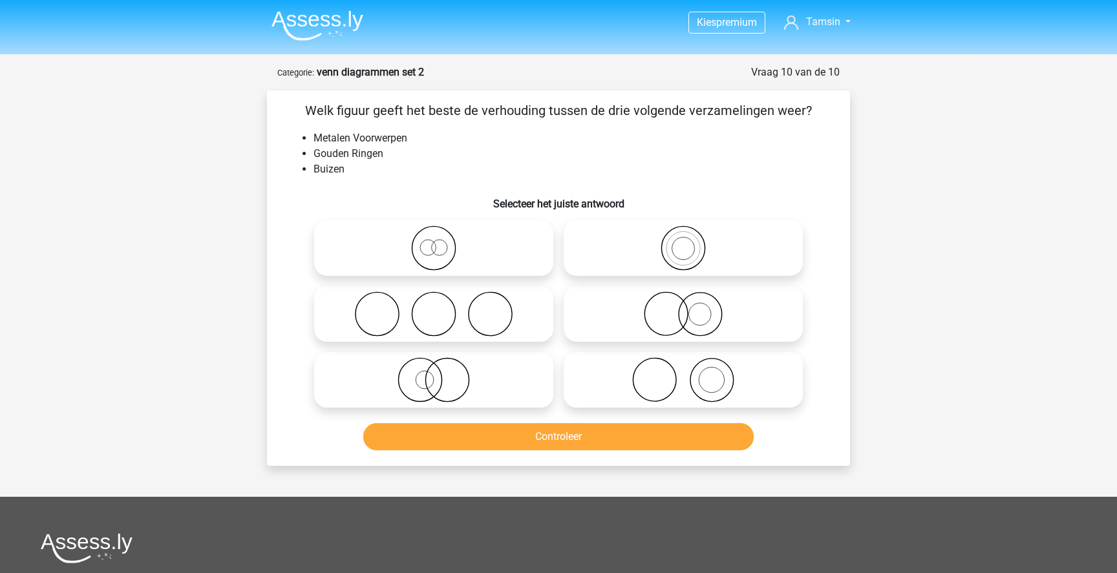
click at [723, 380] on icon at bounding box center [683, 379] width 229 height 45
click at [692, 374] on input "radio" at bounding box center [687, 369] width 8 height 8
radio input "true"
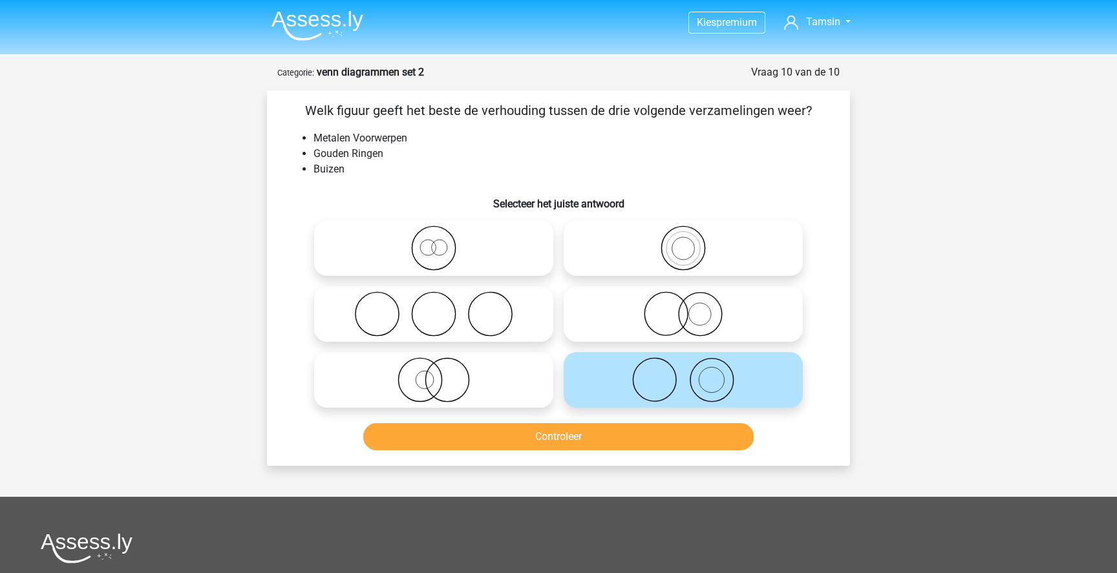
click at [746, 307] on icon at bounding box center [683, 314] width 229 height 45
click at [692, 307] on input "radio" at bounding box center [687, 303] width 8 height 8
radio input "true"
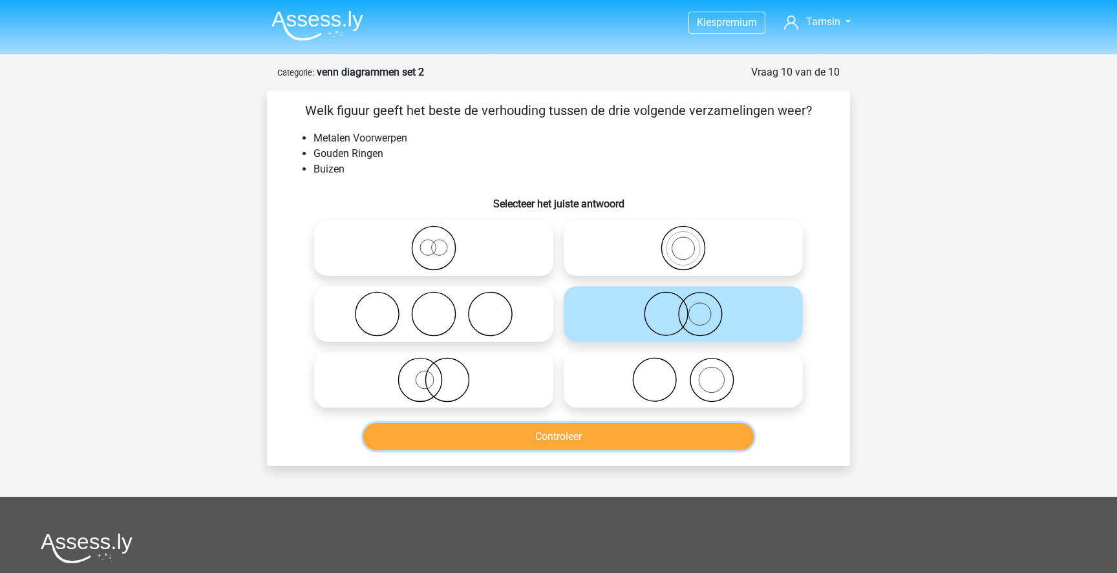
click at [643, 451] on button "Controleer" at bounding box center [558, 436] width 391 height 27
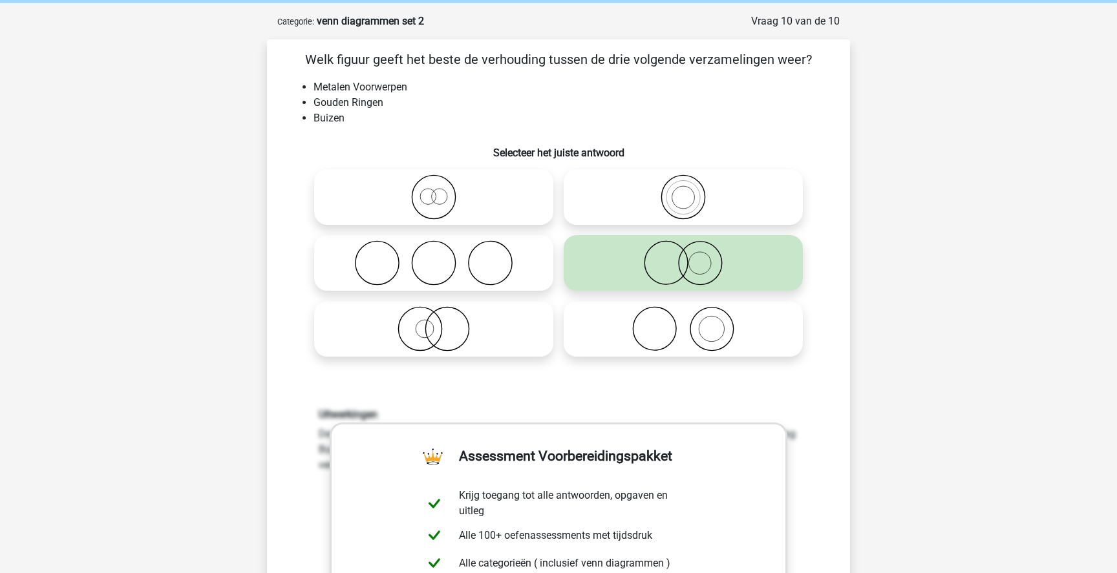
scroll to position [71, 0]
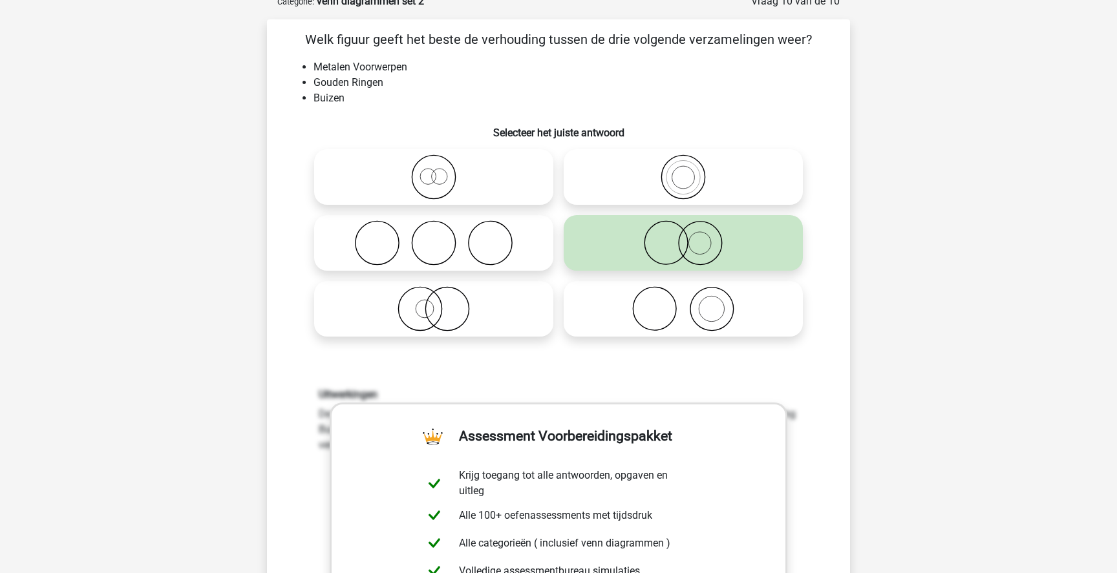
click at [1116, 201] on div "Kies premium Tamsin tm.van.steenis@belastingdienst.nl" at bounding box center [558, 583] width 1117 height 1309
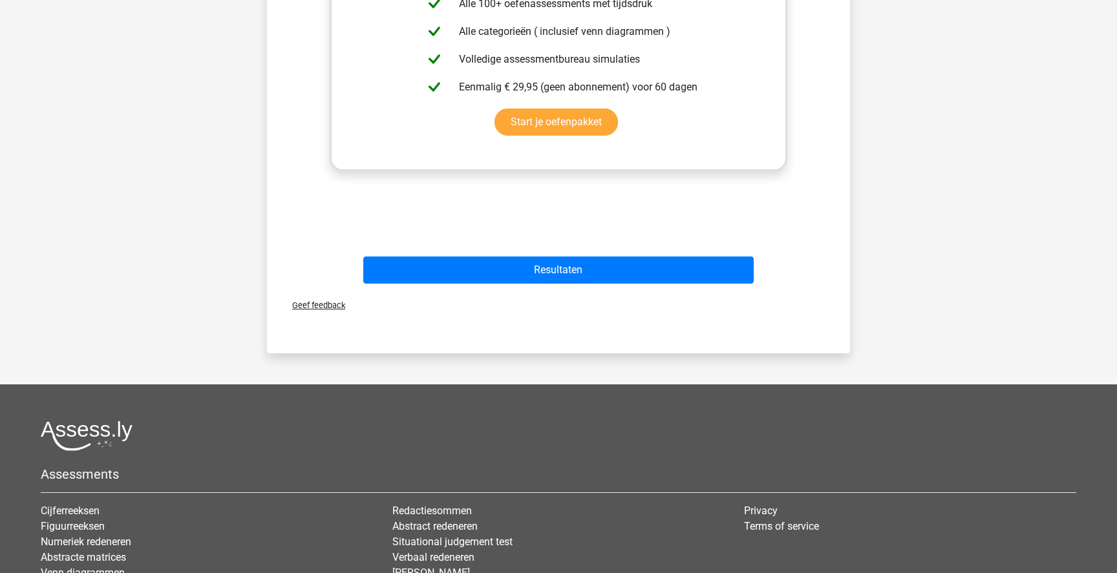
scroll to position [617, 0]
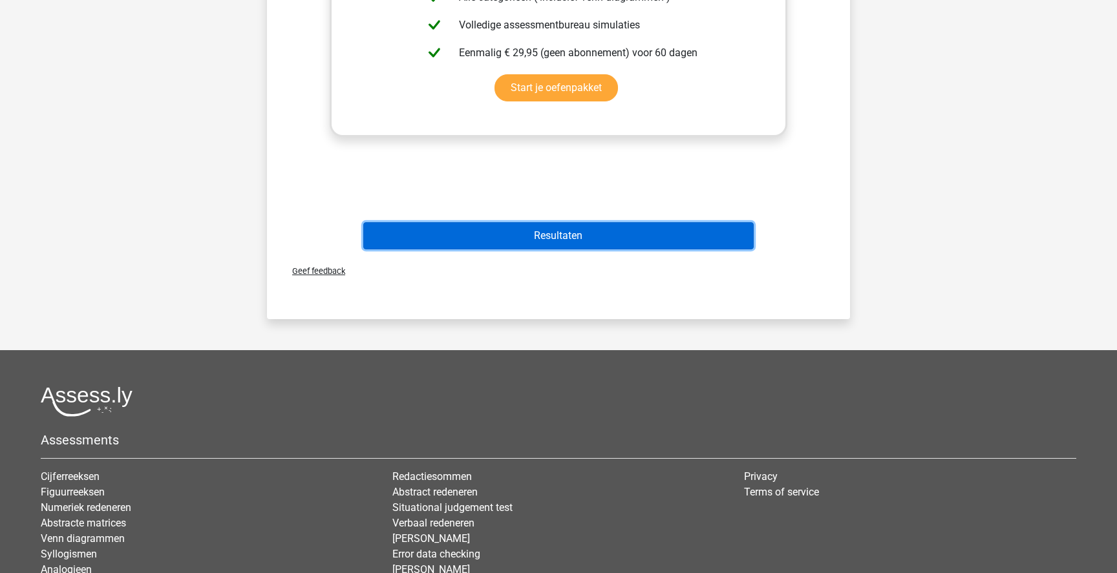
click at [658, 235] on button "Resultaten" at bounding box center [558, 235] width 391 height 27
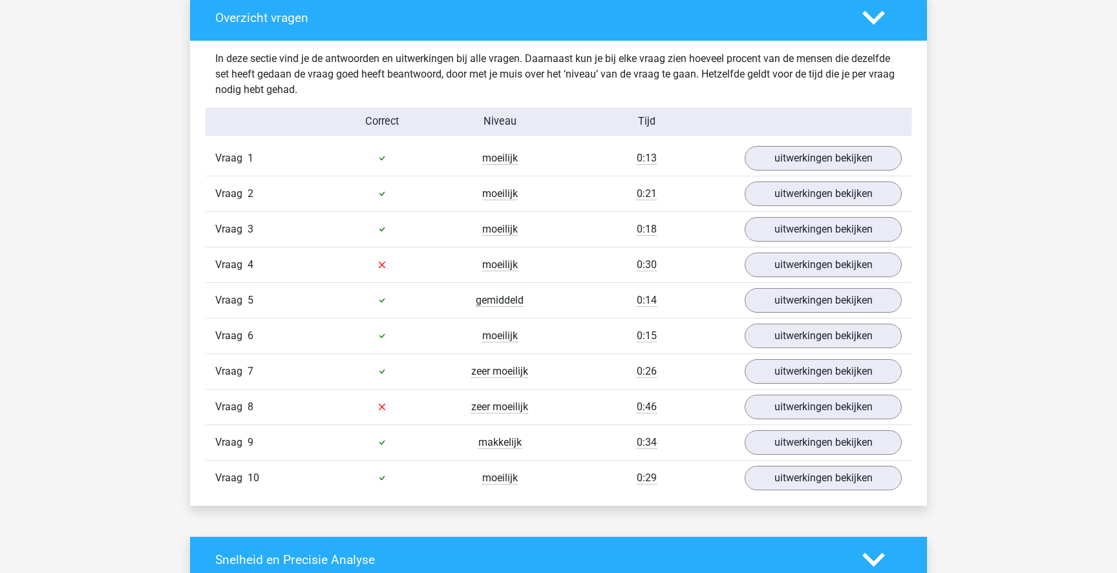
scroll to position [977, 0]
click at [862, 261] on link "uitwerkingen bekijken" at bounding box center [823, 264] width 180 height 28
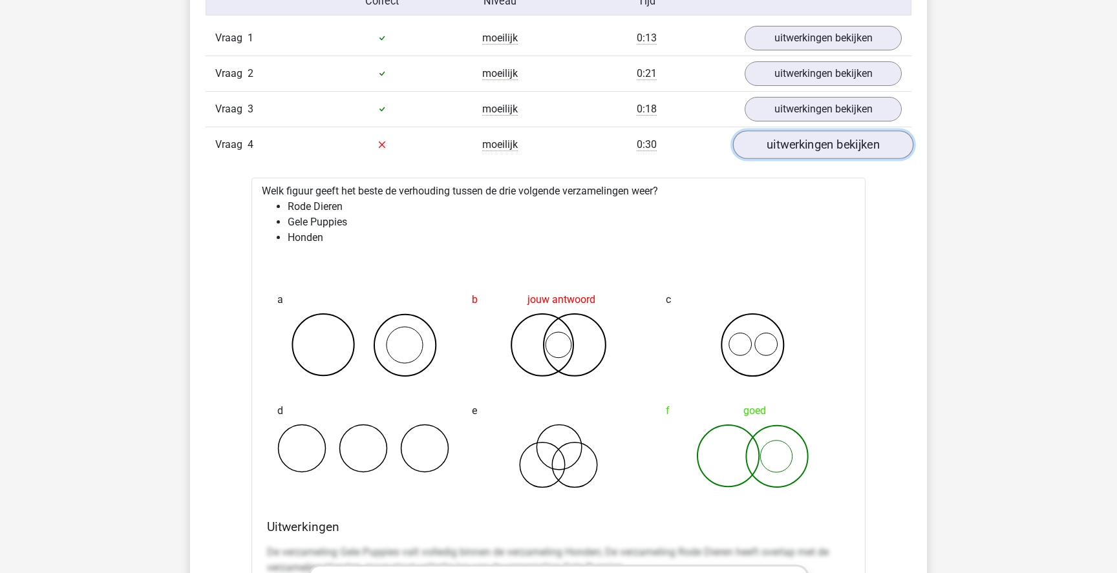
scroll to position [1097, 0]
click at [824, 154] on link "uitwerkingen bekijken" at bounding box center [823, 144] width 180 height 28
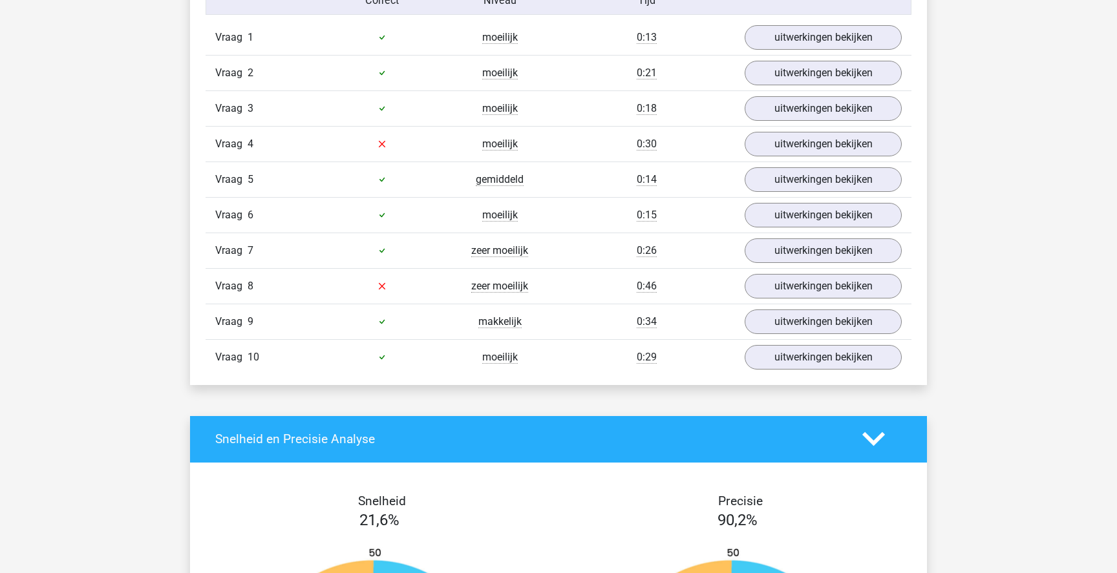
click at [816, 273] on div "Vraag 8 zeer moeilijk 0:46 uitwerkingen bekijken" at bounding box center [559, 286] width 706 height 36
click at [815, 282] on link "uitwerkingen bekijken" at bounding box center [823, 286] width 180 height 28
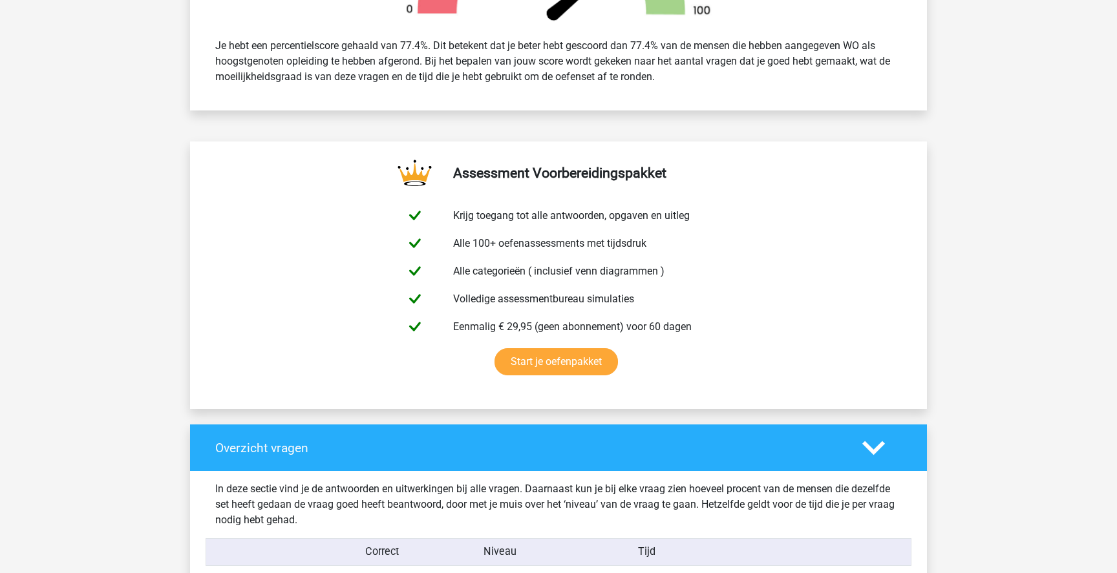
scroll to position [0, 0]
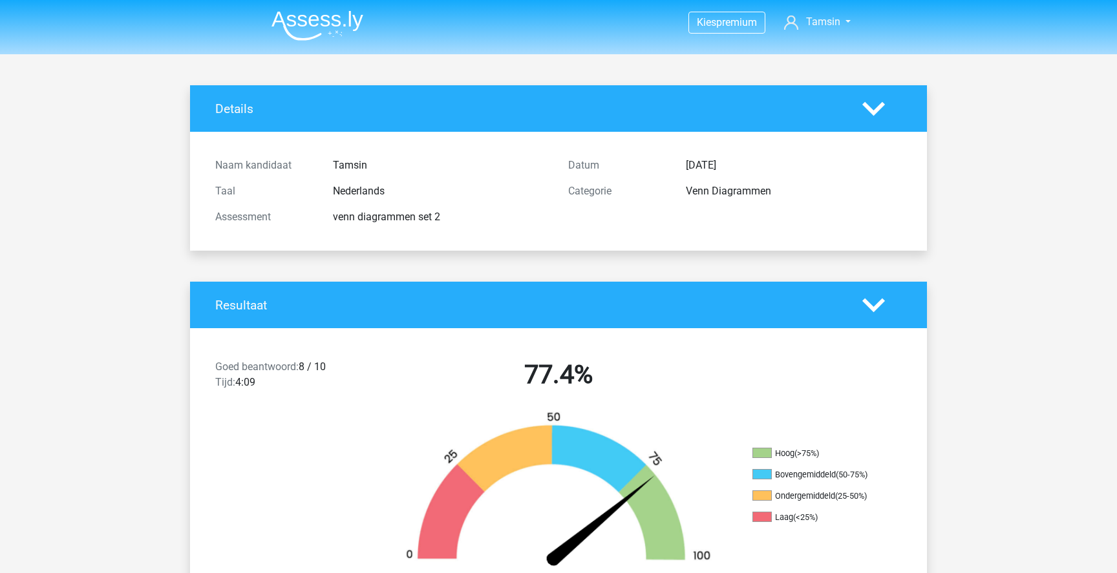
click at [328, 18] on img at bounding box center [318, 25] width 92 height 30
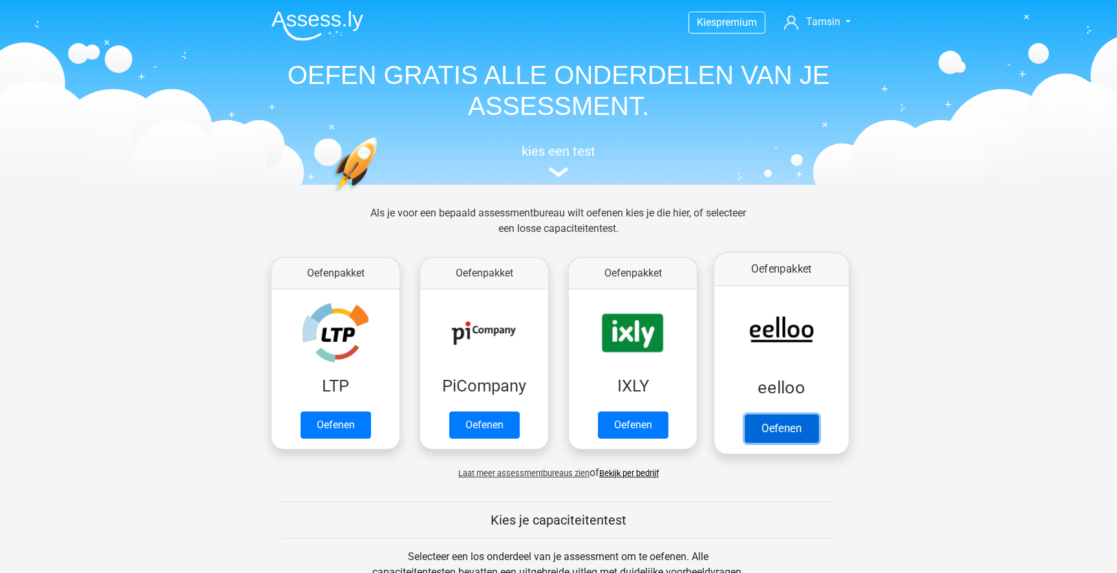
click at [798, 414] on link "Oefenen" at bounding box center [782, 428] width 74 height 28
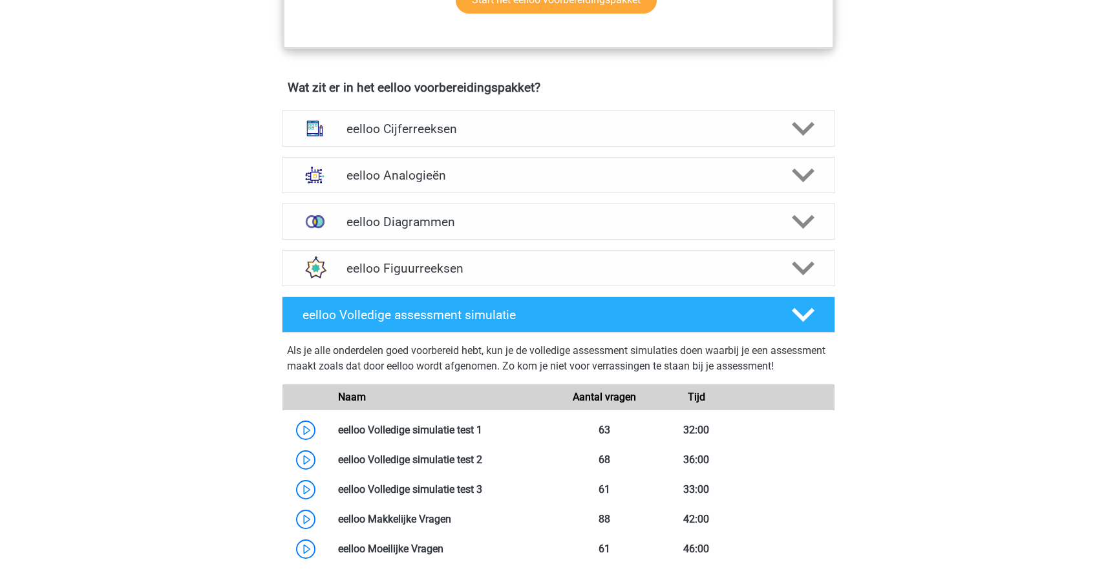
scroll to position [745, 0]
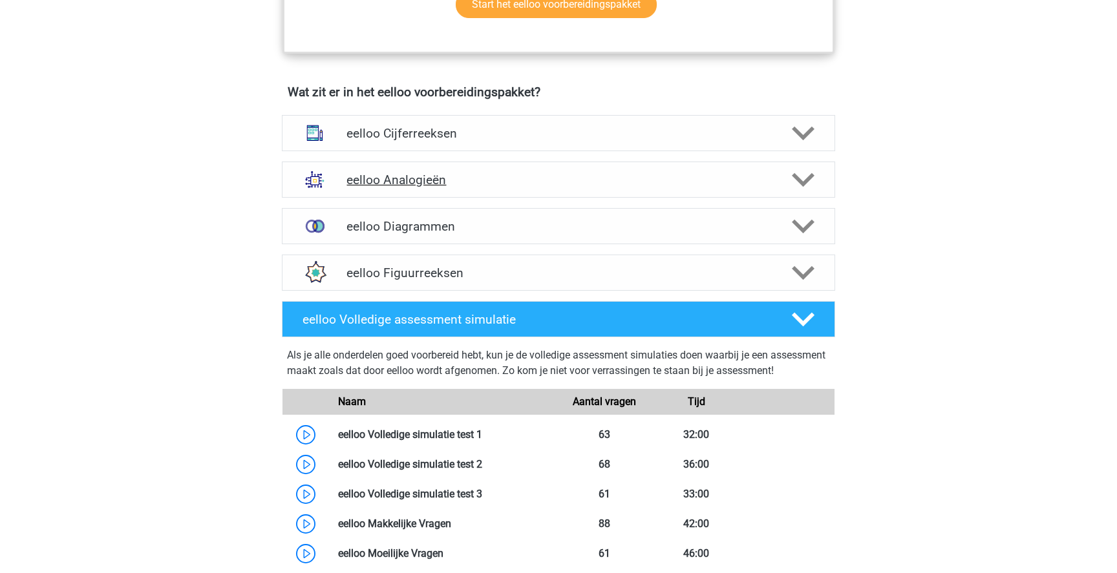
click at [482, 198] on div "eelloo Analogieën" at bounding box center [558, 180] width 553 height 36
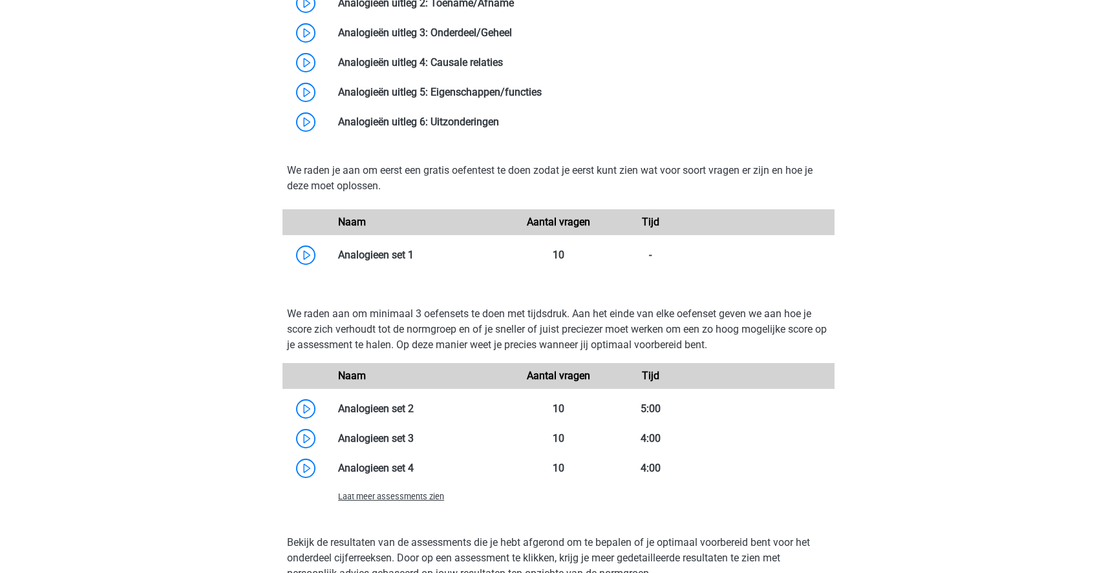
scroll to position [1208, 0]
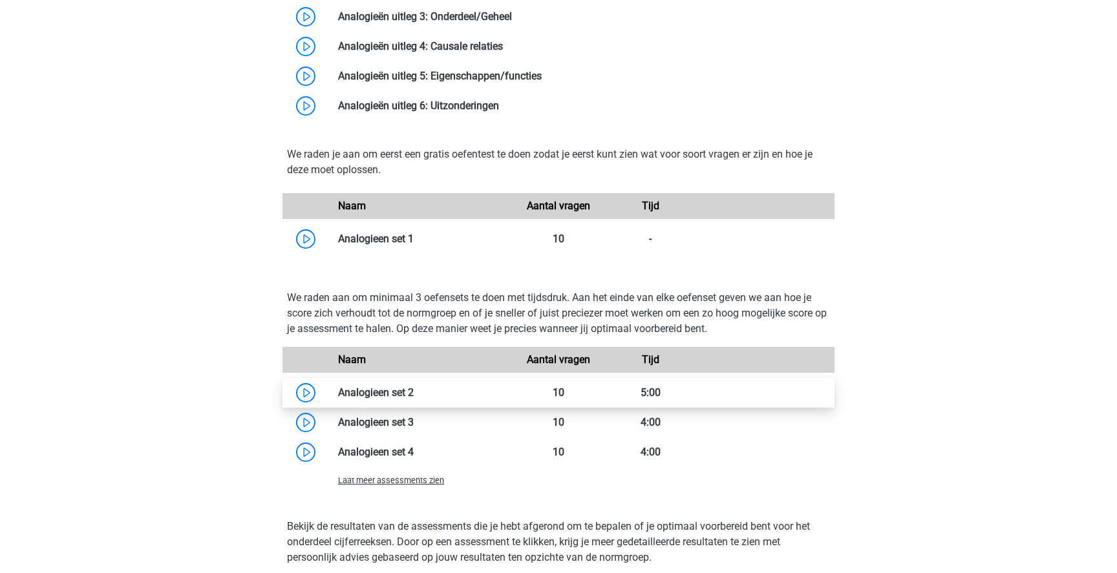
click at [414, 399] on link at bounding box center [414, 393] width 0 height 12
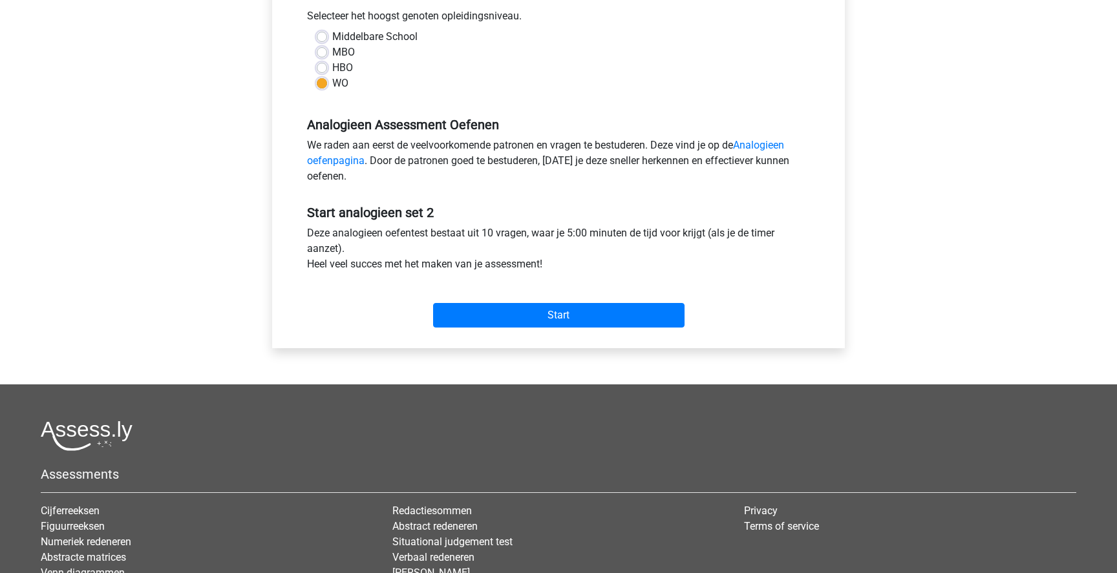
scroll to position [448, 0]
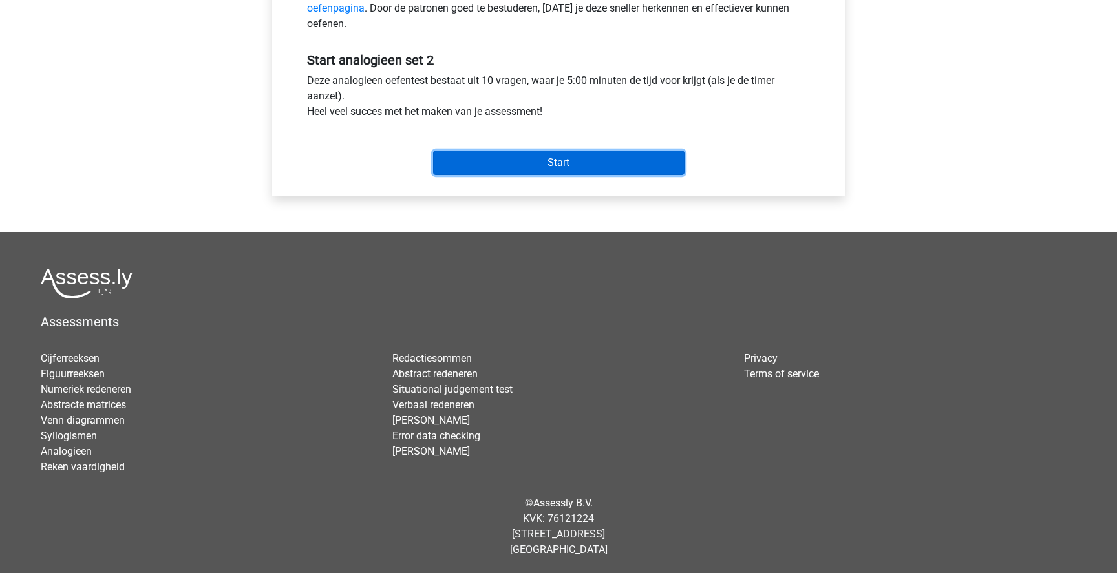
click at [597, 154] on input "Start" at bounding box center [558, 163] width 251 height 25
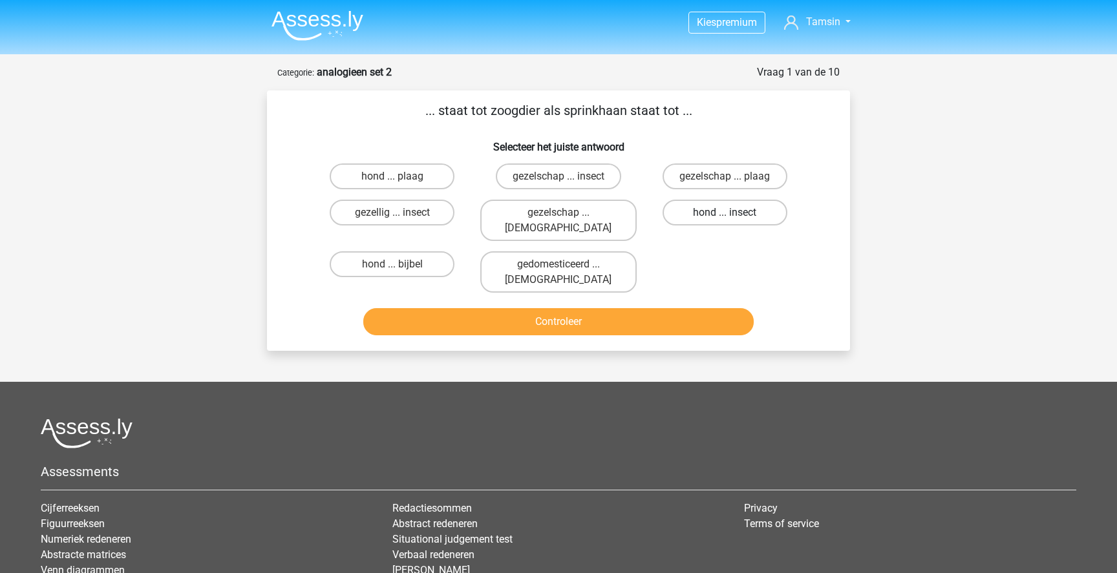
click at [702, 215] on label "hond ... insect" at bounding box center [725, 213] width 125 height 26
click at [725, 215] on input "hond ... insect" at bounding box center [729, 217] width 8 height 8
radio input "true"
click at [646, 308] on button "Controleer" at bounding box center [558, 321] width 391 height 27
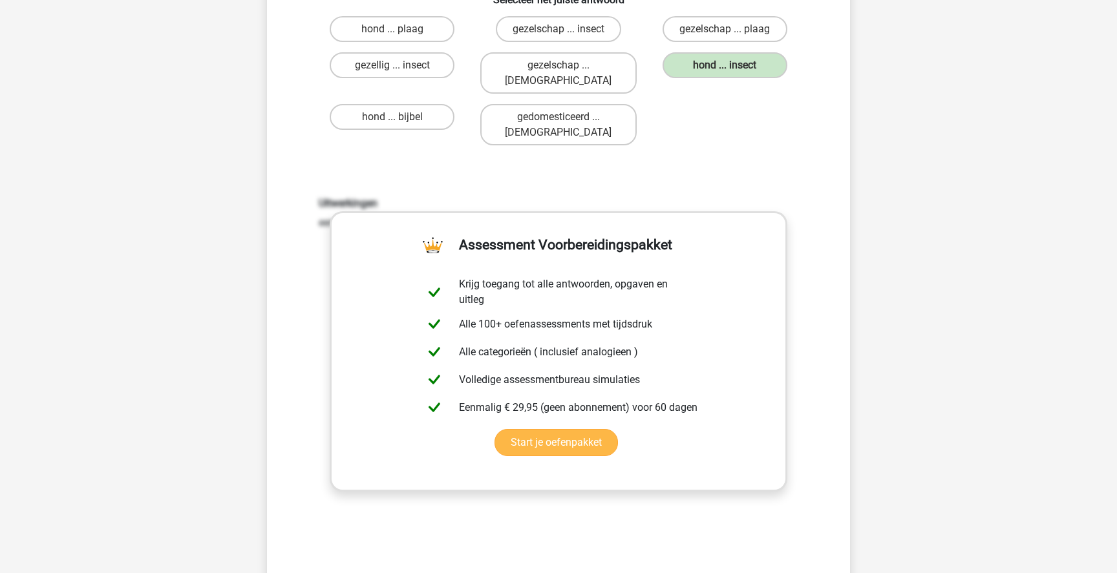
scroll to position [188, 0]
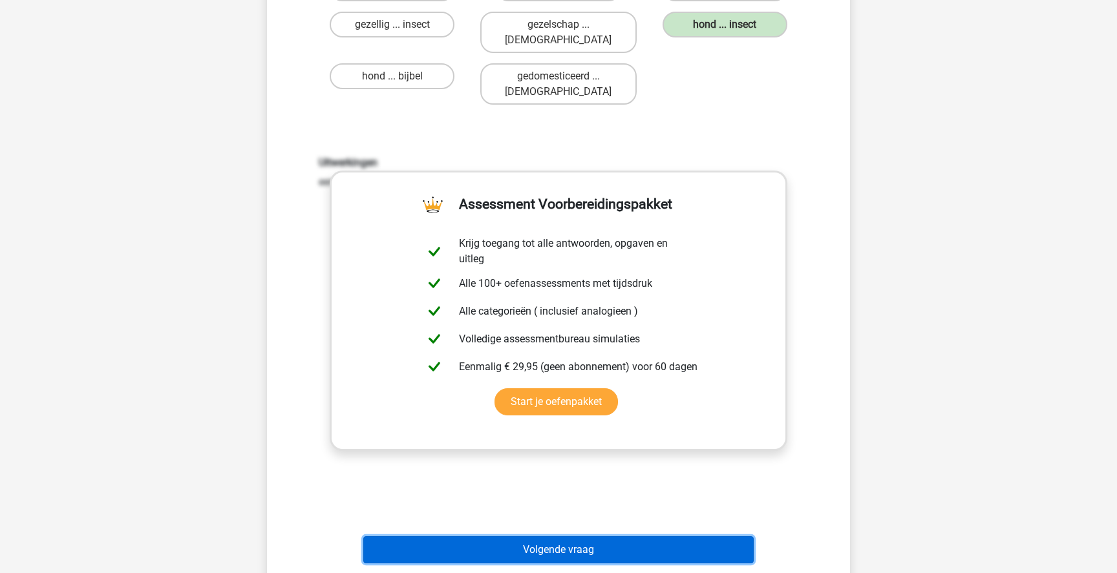
click at [621, 537] on button "Volgende vraag" at bounding box center [558, 550] width 391 height 27
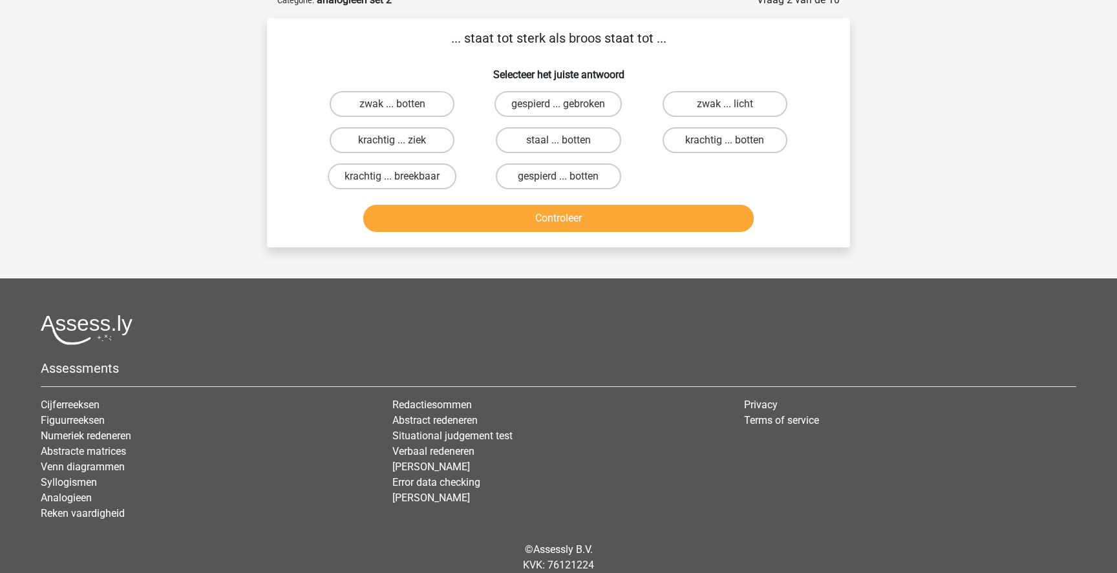
scroll to position [65, 0]
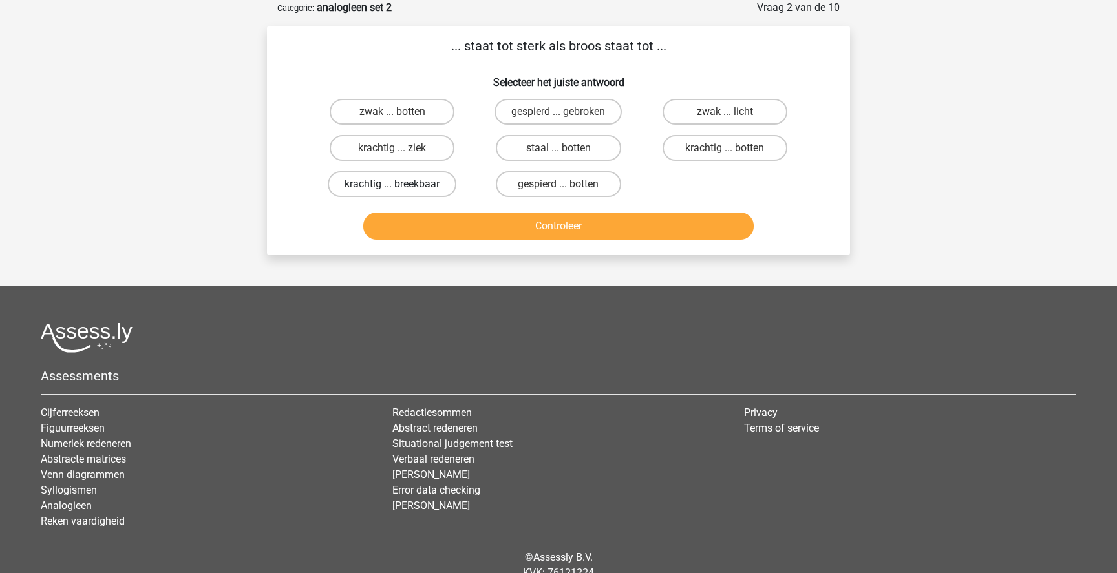
click at [423, 186] on label "krachtig ... breekbaar" at bounding box center [392, 184] width 129 height 26
click at [401, 186] on input "krachtig ... breekbaar" at bounding box center [396, 188] width 8 height 8
radio input "true"
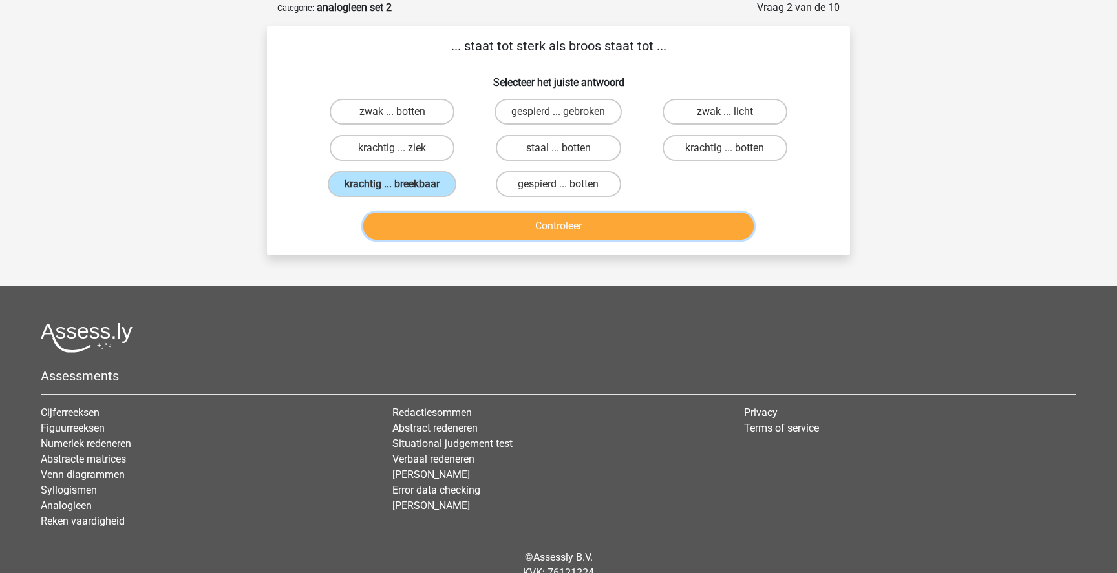
click at [493, 229] on button "Controleer" at bounding box center [558, 226] width 391 height 27
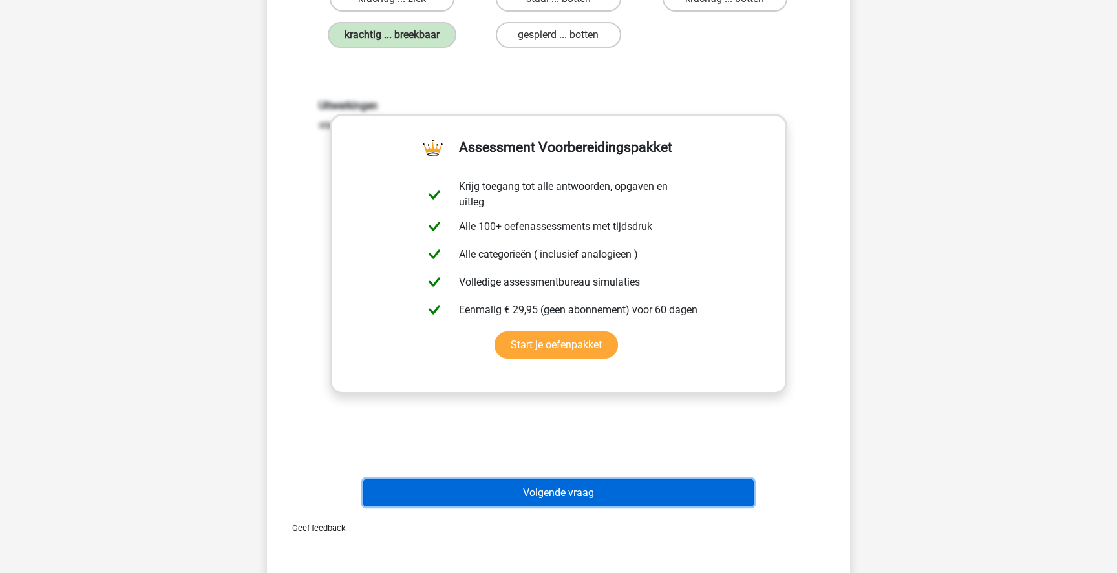
click at [606, 485] on button "Volgende vraag" at bounding box center [558, 493] width 391 height 27
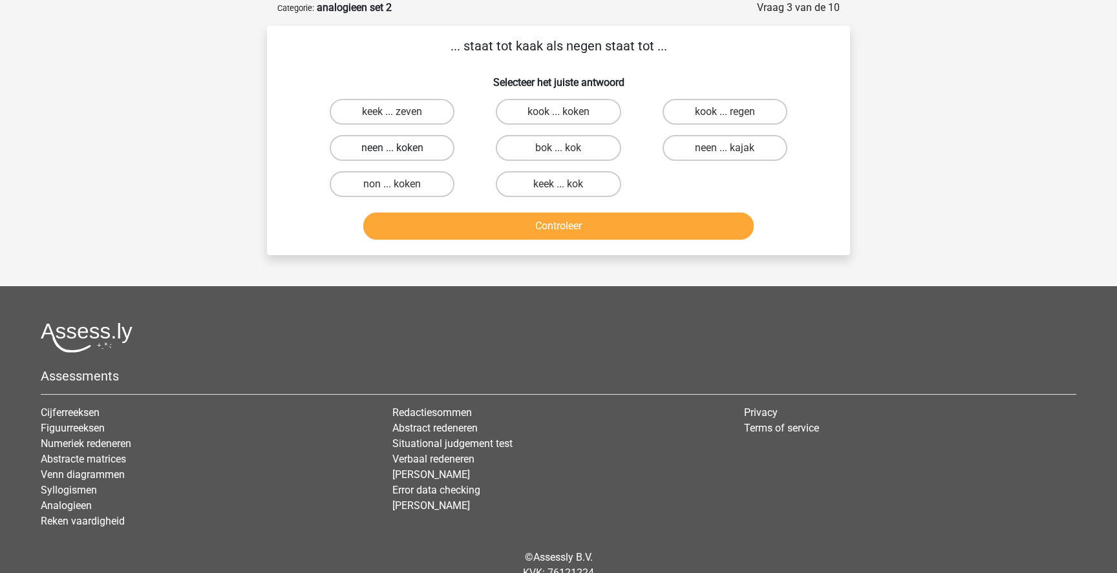
click at [432, 153] on label "neen ... koken" at bounding box center [392, 148] width 125 height 26
click at [401, 153] on input "neen ... koken" at bounding box center [396, 152] width 8 height 8
radio input "true"
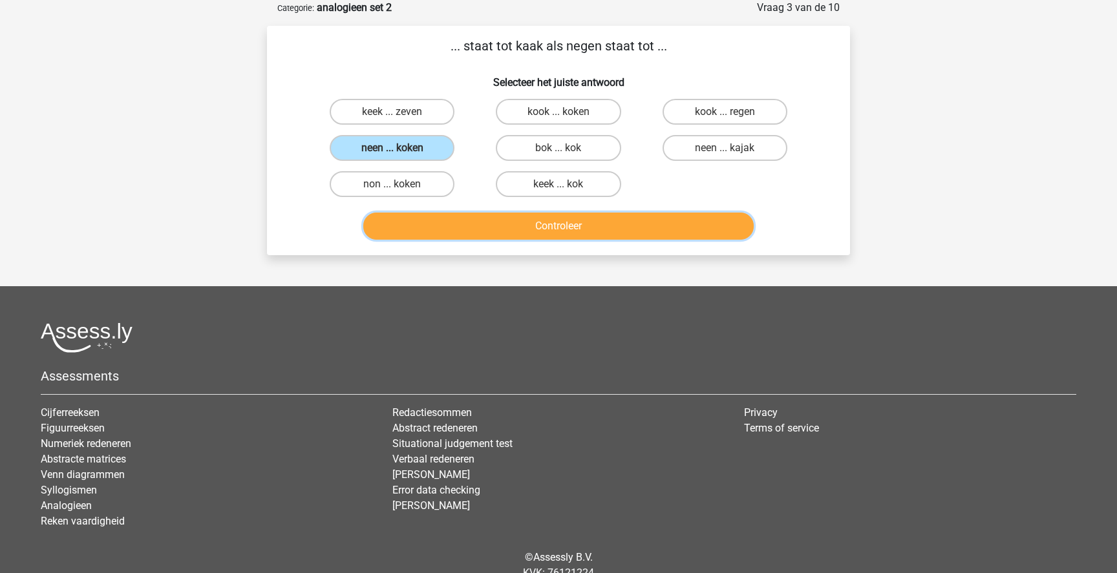
click at [504, 222] on button "Controleer" at bounding box center [558, 226] width 391 height 27
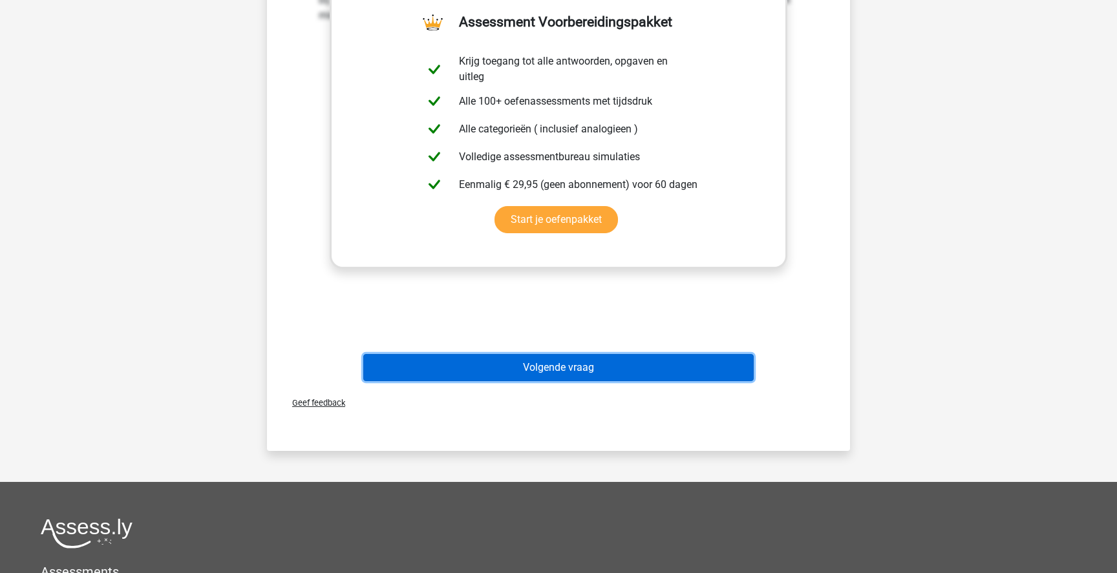
click at [641, 377] on button "Volgende vraag" at bounding box center [558, 367] width 391 height 27
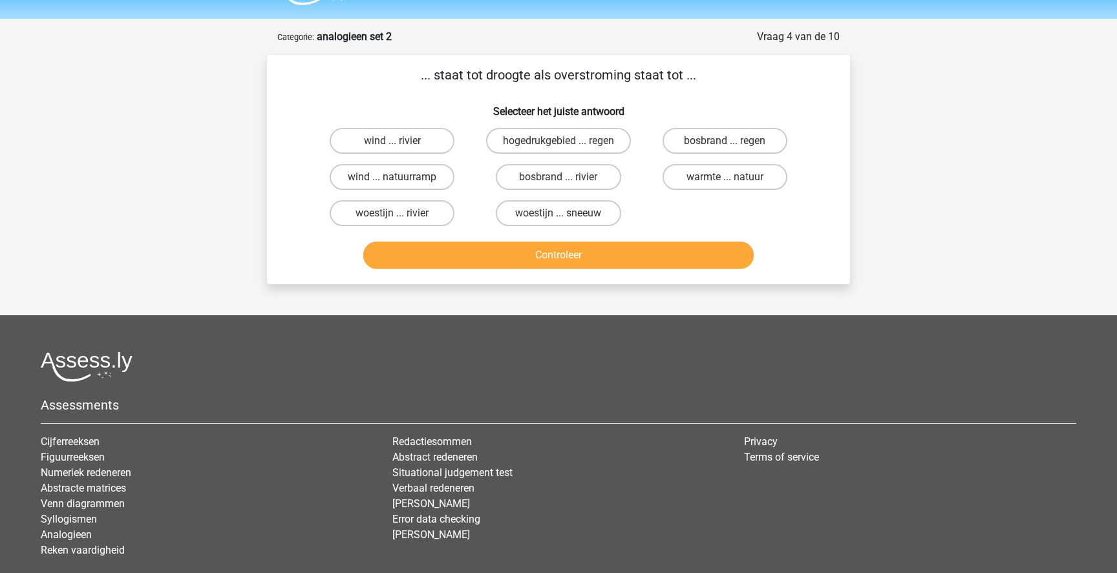
scroll to position [0, 0]
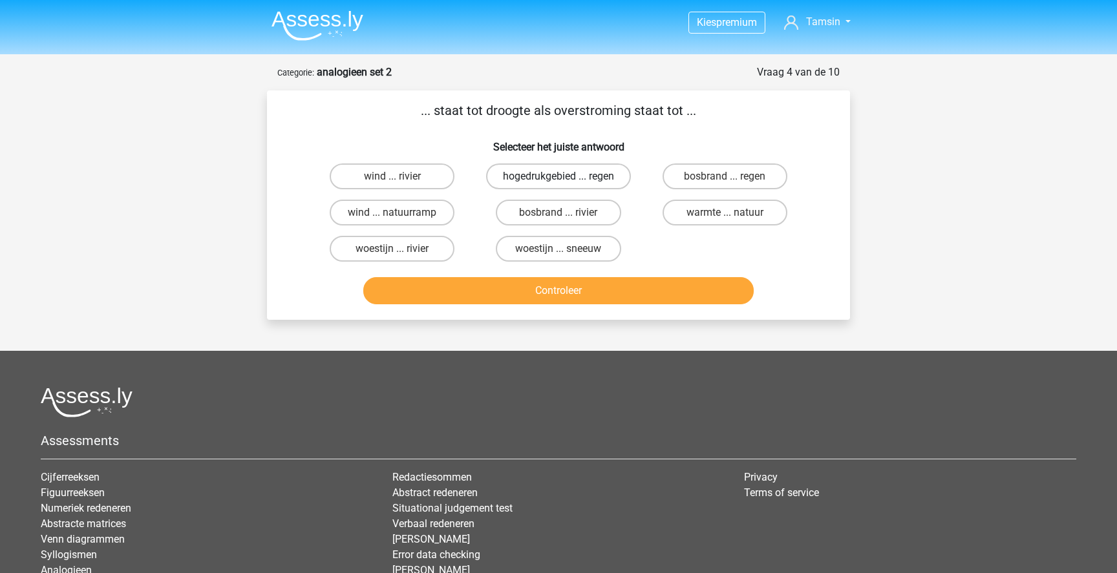
click at [571, 187] on label "hogedrukgebied ... regen" at bounding box center [558, 177] width 145 height 26
click at [567, 185] on input "hogedrukgebied ... regen" at bounding box center [563, 180] width 8 height 8
radio input "true"
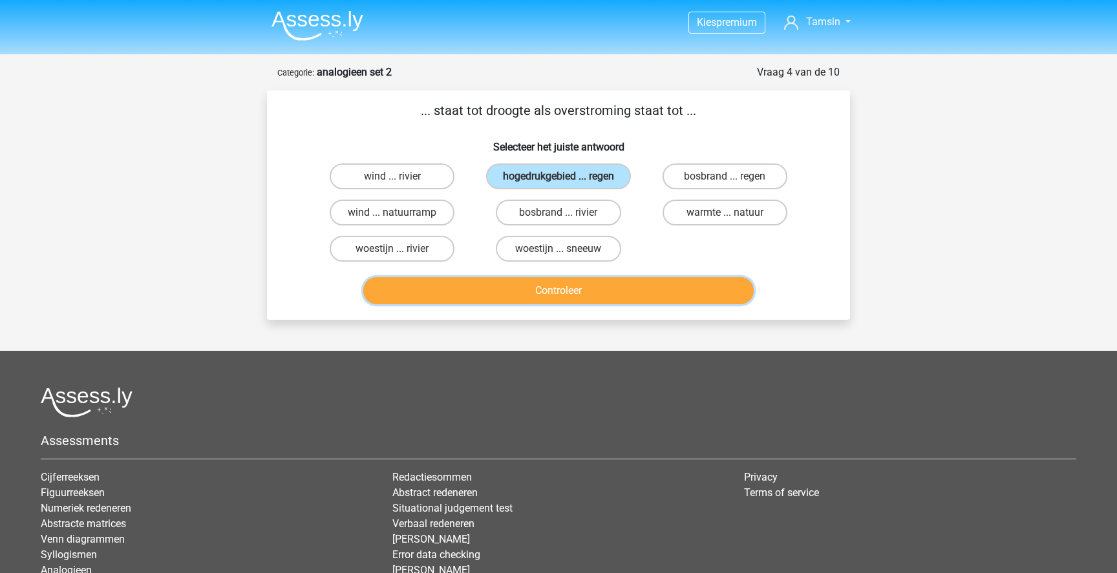
click at [587, 287] on button "Controleer" at bounding box center [558, 290] width 391 height 27
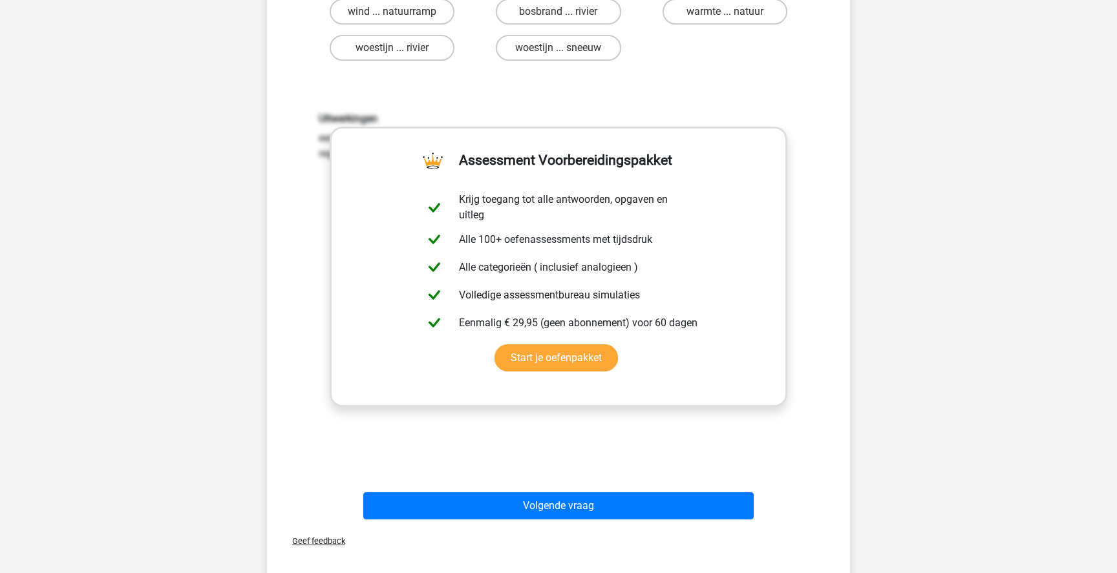
scroll to position [217, 0]
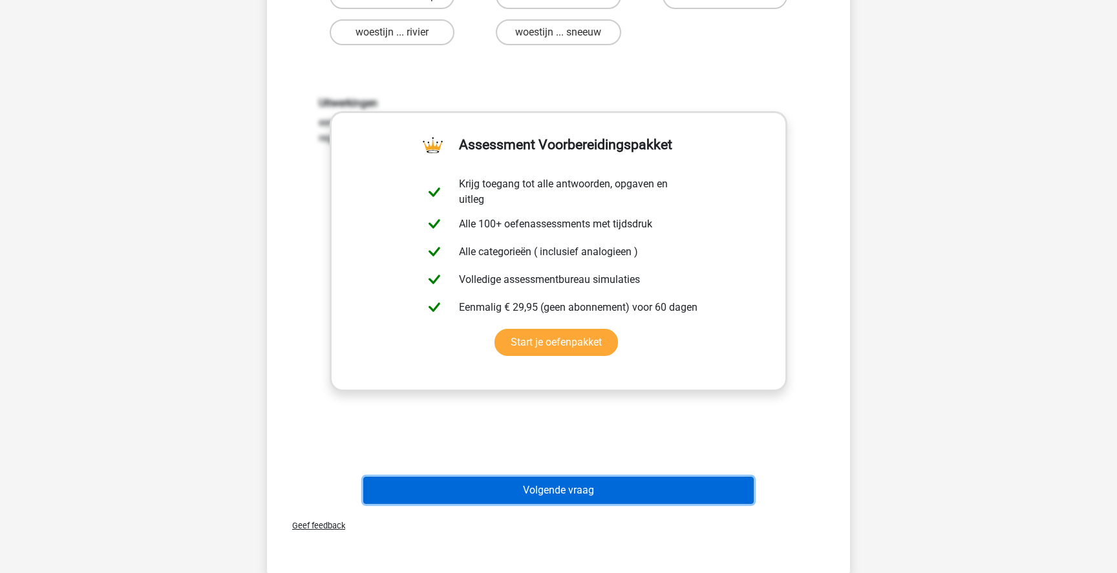
click at [624, 480] on button "Volgende vraag" at bounding box center [558, 490] width 391 height 27
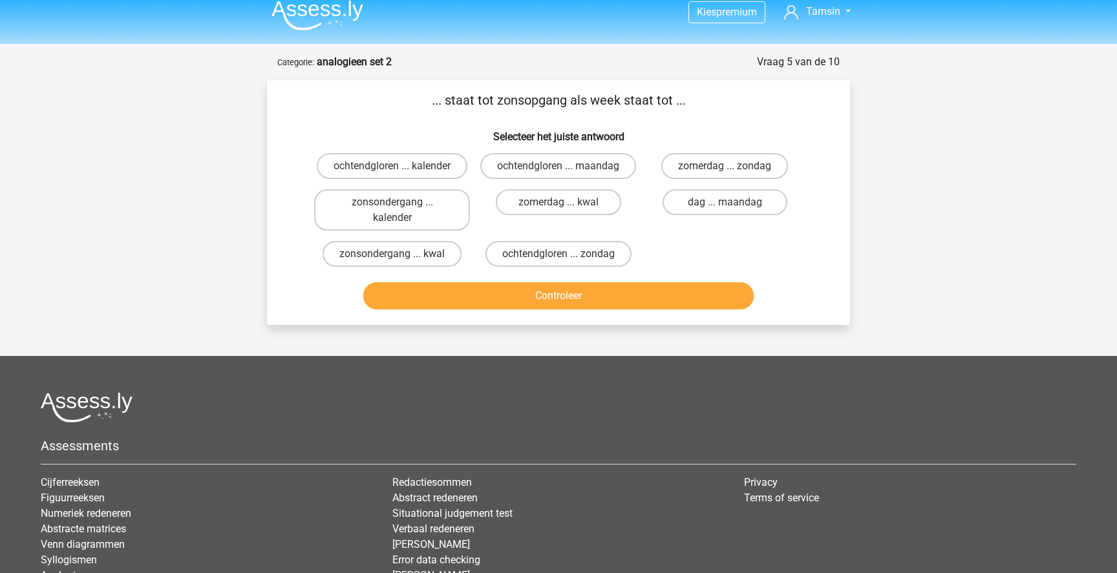
scroll to position [0, 0]
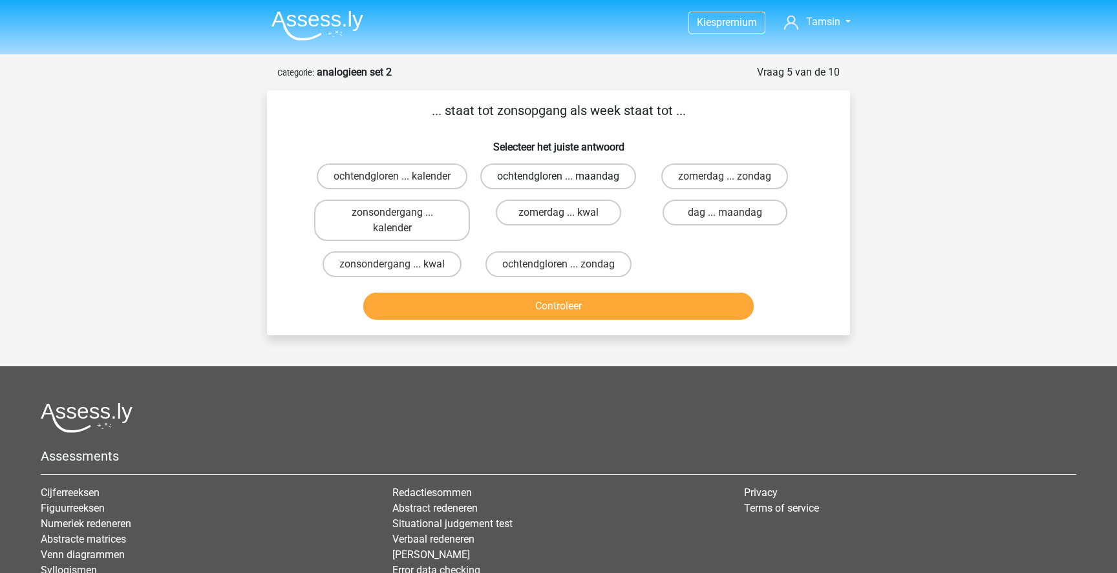
click at [599, 168] on label "ochtendgloren ... maandag" at bounding box center [558, 177] width 156 height 26
click at [567, 176] on input "ochtendgloren ... maandag" at bounding box center [563, 180] width 8 height 8
radio input "true"
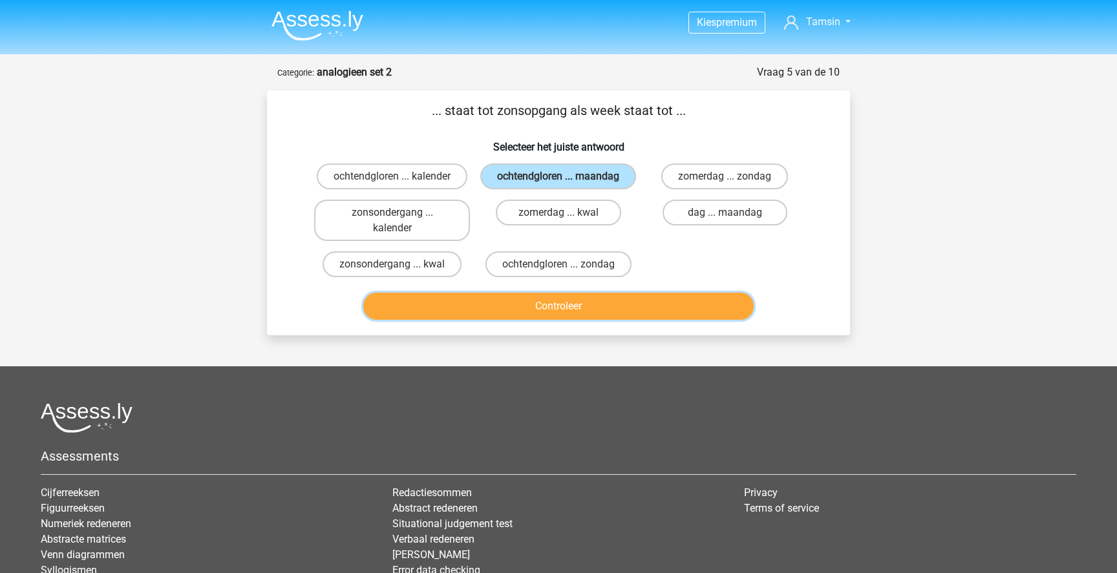
click at [586, 320] on button "Controleer" at bounding box center [558, 306] width 391 height 27
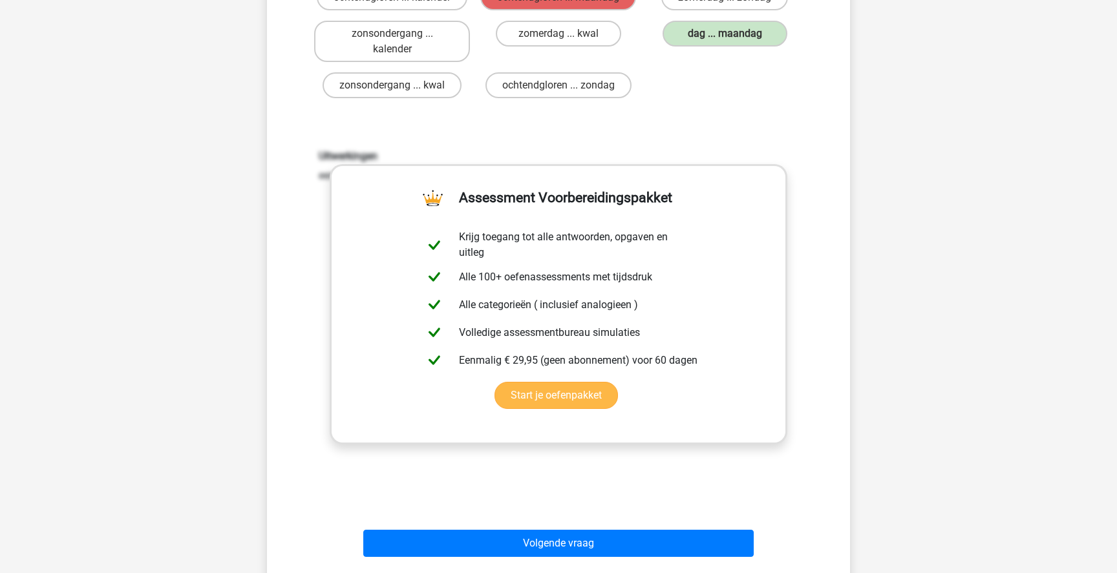
scroll to position [182, 0]
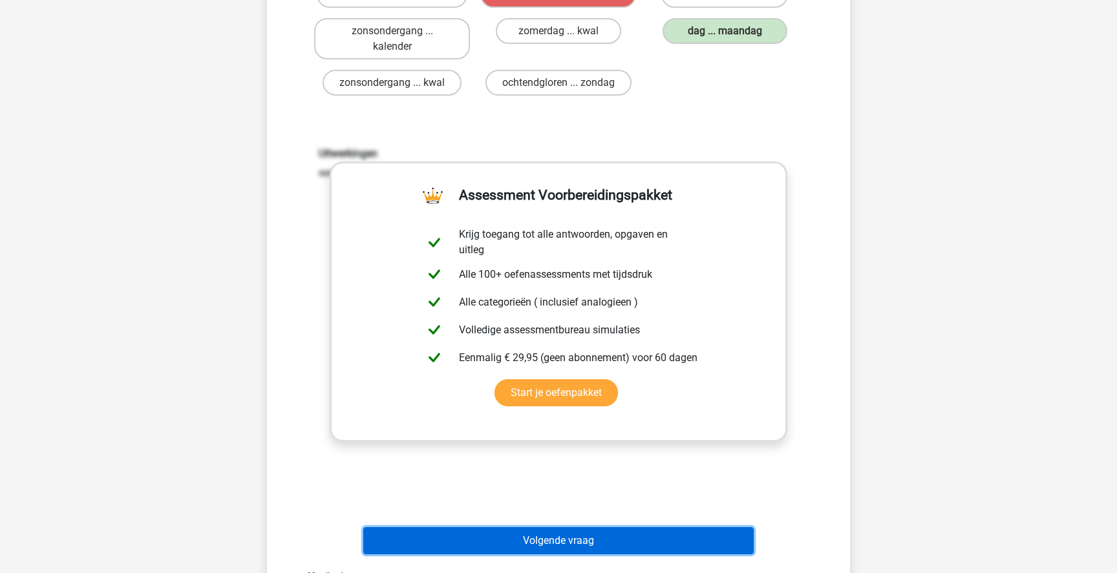
click at [556, 554] on button "Volgende vraag" at bounding box center [558, 541] width 391 height 27
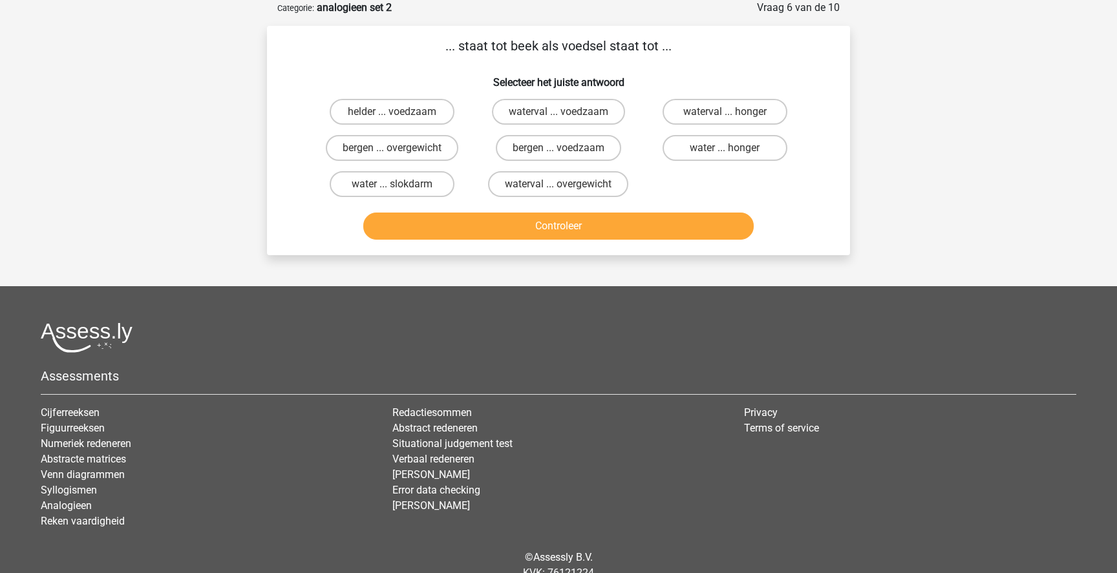
scroll to position [0, 0]
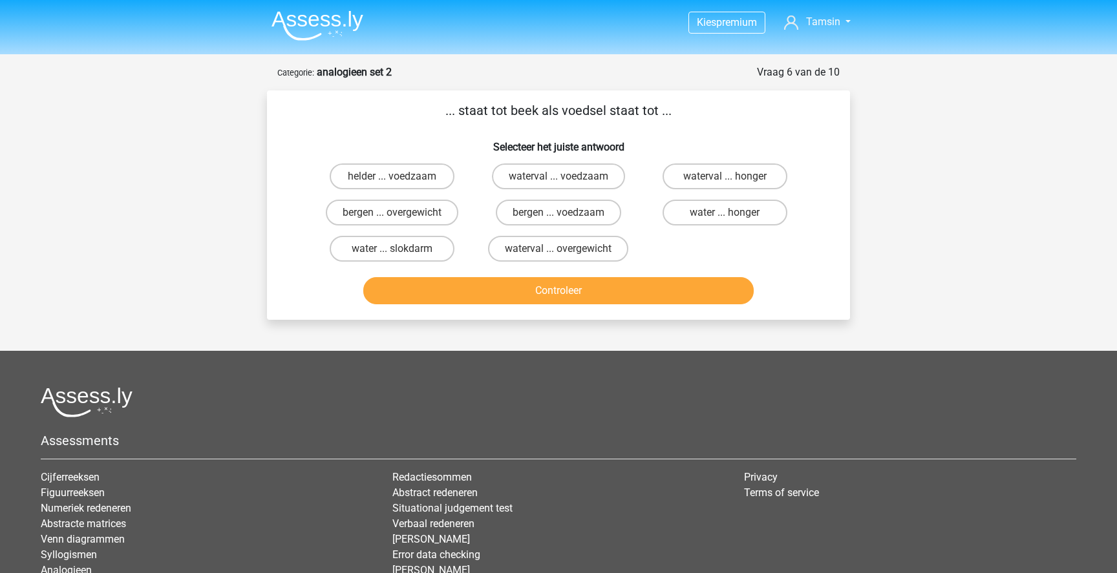
click at [308, 28] on img at bounding box center [318, 25] width 92 height 30
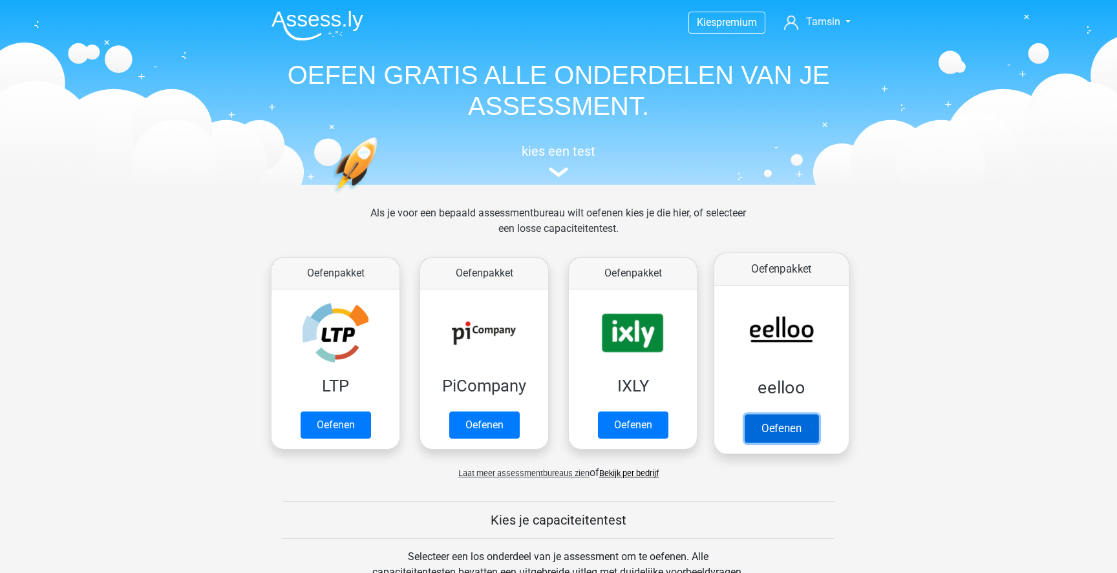
click at [791, 414] on link "Oefenen" at bounding box center [782, 428] width 74 height 28
